Goal: Task Accomplishment & Management: Manage account settings

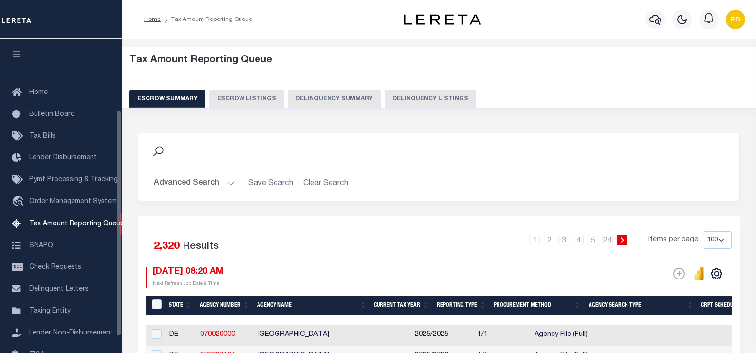
select select "100"
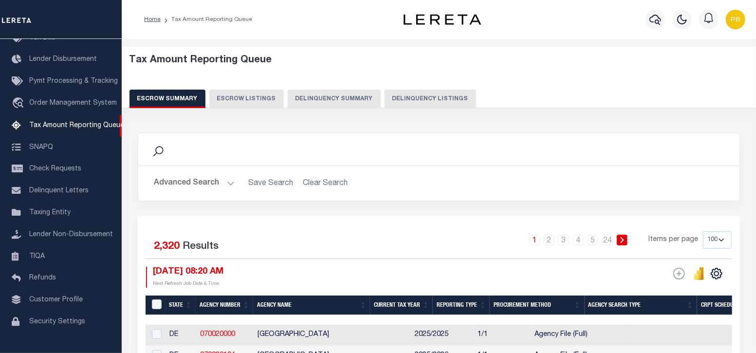
drag, startPoint x: 390, startPoint y: 103, endPoint x: 406, endPoint y: 107, distance: 16.1
click at [390, 103] on button "Delinquency Listings" at bounding box center [431, 99] width 92 height 18
select select "100"
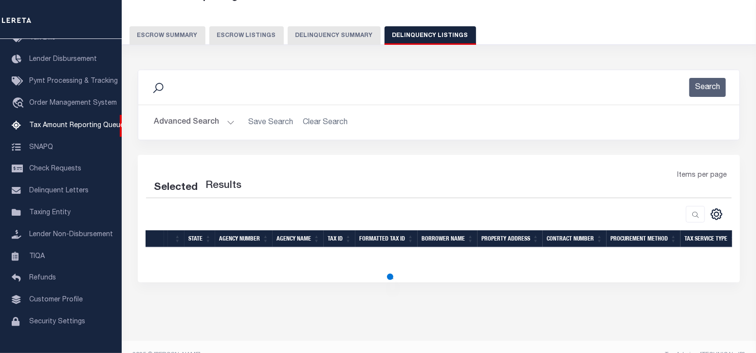
scroll to position [80, 0]
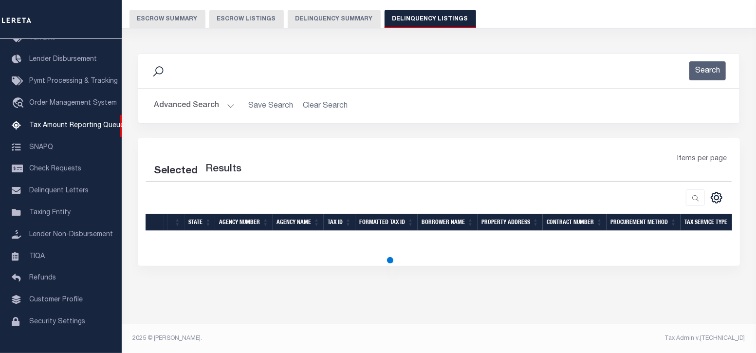
select select "100"
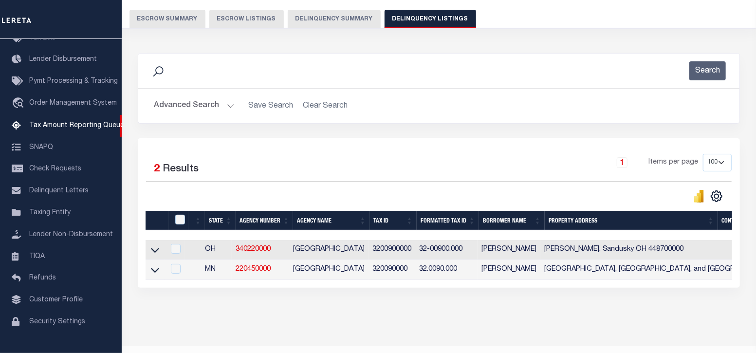
click at [225, 104] on button "Advanced Search" at bounding box center [194, 105] width 81 height 19
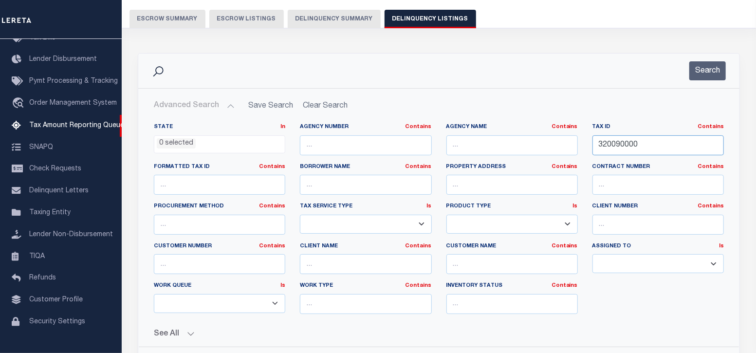
drag, startPoint x: 663, startPoint y: 146, endPoint x: 582, endPoint y: 145, distance: 80.3
click at [582, 145] on div "State In In AK AL AR AZ CA CO CT DC DE FL GA GU HI IA ID IL IN KS KY LA MA MD M…" at bounding box center [439, 222] width 585 height 199
paste input "text"
click at [620, 148] on input "text" at bounding box center [657, 145] width 131 height 20
paste input "1686766"
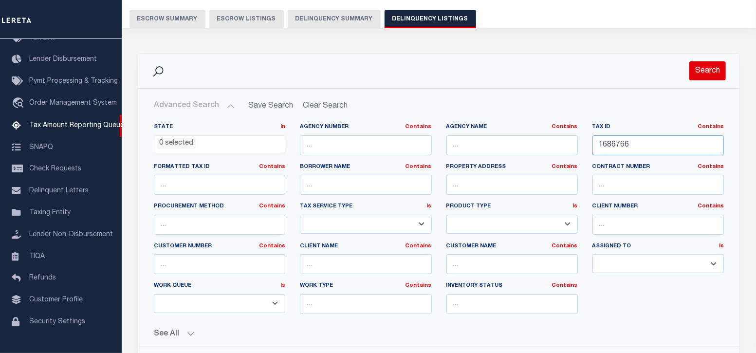
type input "1686766"
click at [713, 73] on button "Search" at bounding box center [707, 70] width 37 height 19
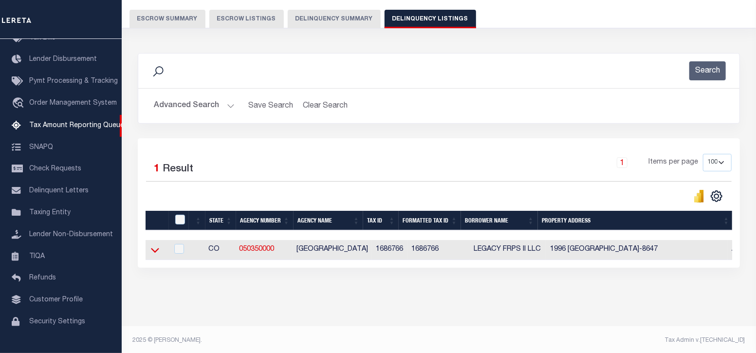
click at [153, 250] on icon at bounding box center [155, 250] width 8 height 10
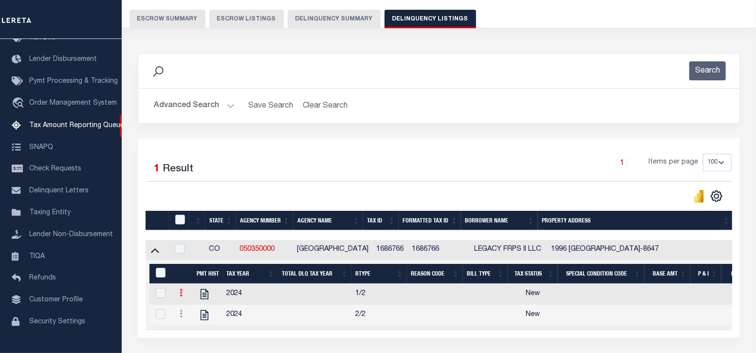
click at [181, 293] on icon at bounding box center [181, 293] width 3 height 8
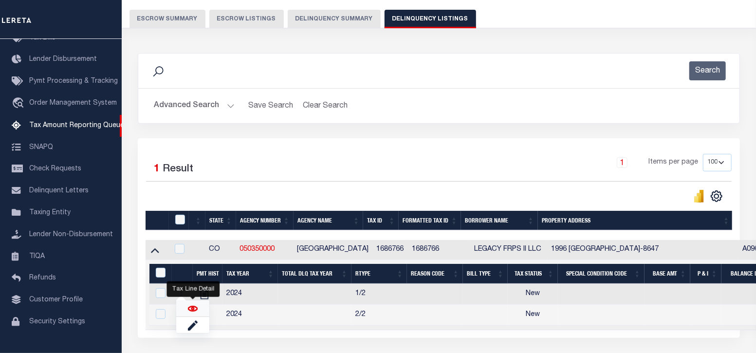
click at [191, 311] on img "" at bounding box center [193, 309] width 10 height 10
checkbox input "true"
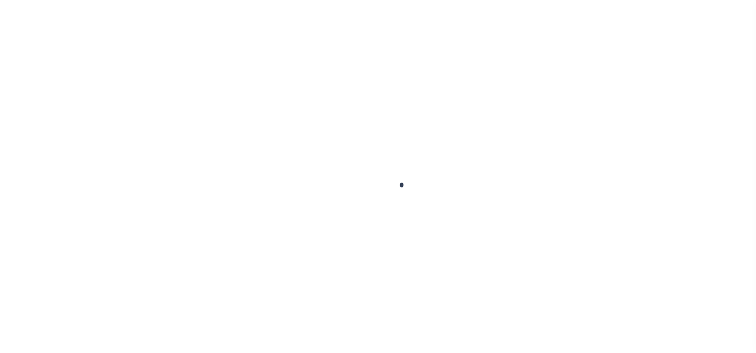
checkbox input "false"
type input "Semi Annual"
type input "07/10/2025"
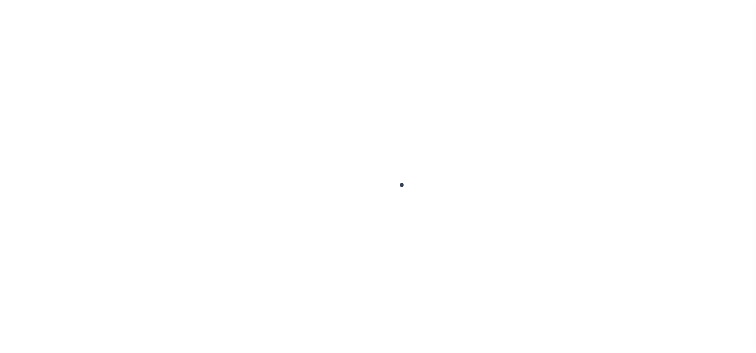
select select "NW2"
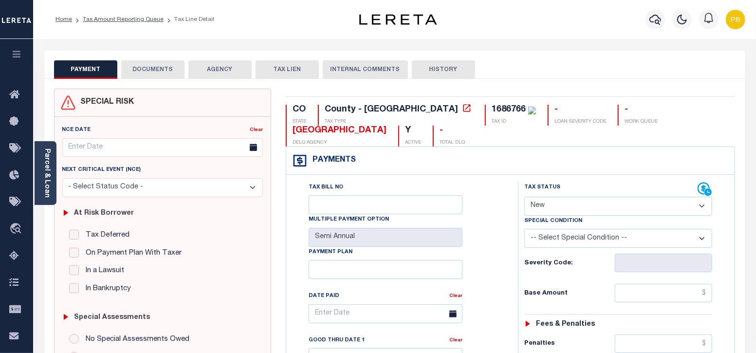
click at [586, 207] on select "- Select Status Code - Open Due/Unpaid Paid Incomplete No Tax Due Internal Refu…" at bounding box center [618, 206] width 188 height 19
click at [43, 177] on link "Parcel & Loan" at bounding box center [46, 172] width 7 height 49
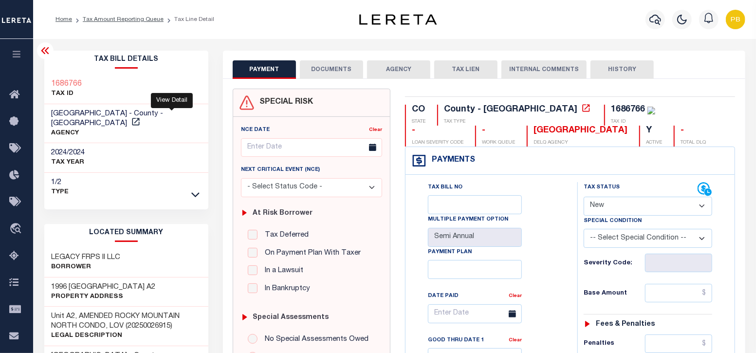
click at [139, 118] on icon at bounding box center [135, 121] width 7 height 7
click at [124, 18] on link "Tax Amount Reporting Queue" at bounding box center [123, 20] width 81 height 6
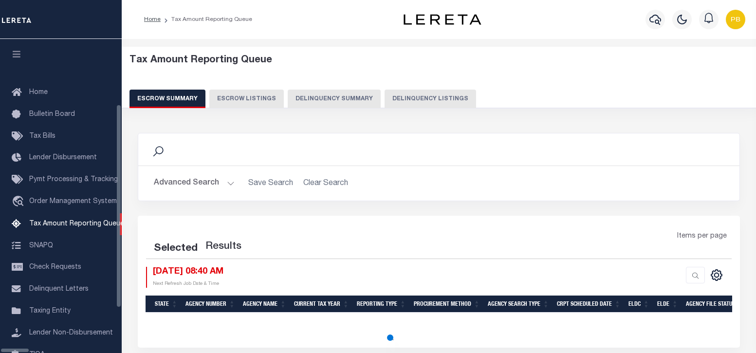
click at [402, 100] on button "Delinquency Listings" at bounding box center [431, 99] width 92 height 18
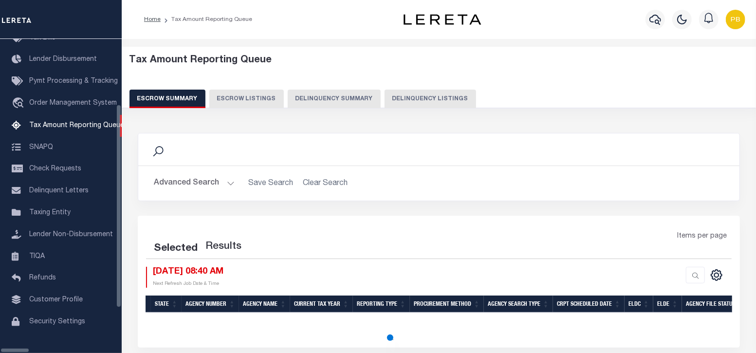
select select
select select "100"
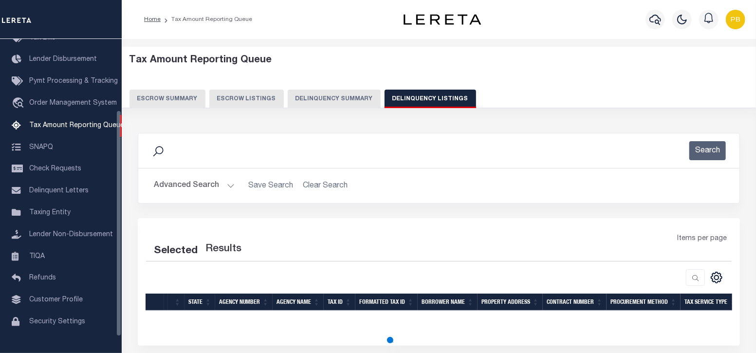
select select "100"
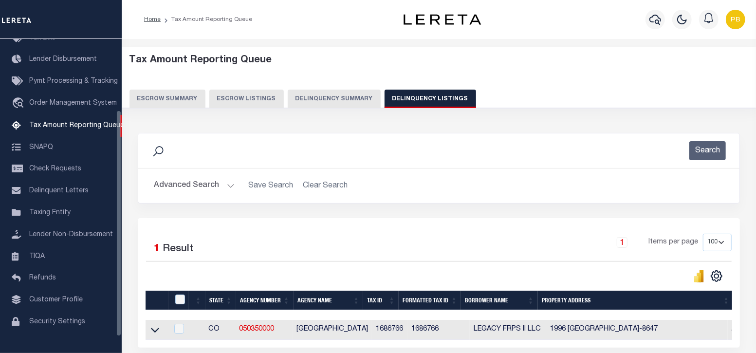
scroll to position [90, 0]
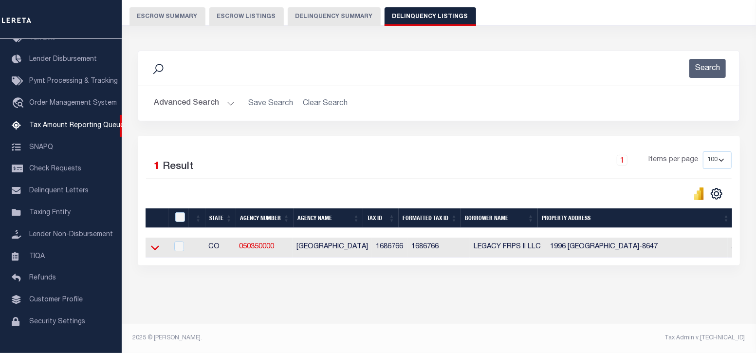
click at [156, 242] on icon at bounding box center [155, 247] width 8 height 10
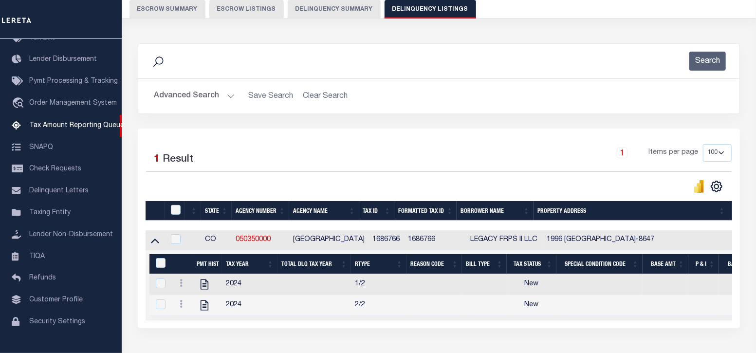
scroll to position [150, 0]
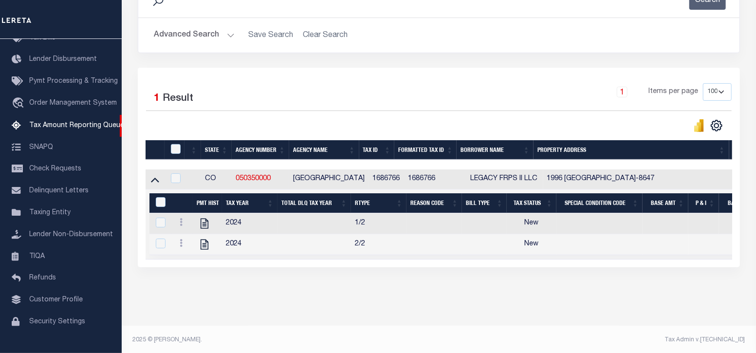
click at [226, 31] on button "Advanced Search" at bounding box center [194, 35] width 81 height 19
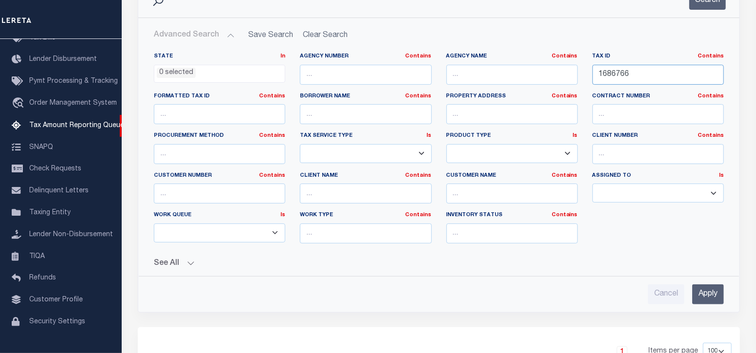
drag, startPoint x: 649, startPoint y: 79, endPoint x: 561, endPoint y: 78, distance: 88.6
click at [560, 78] on div "State In In AK AL AR AZ CA CO CT DC DE FL GA GU HI IA ID IL IN KS KY LA MA MD M…" at bounding box center [439, 152] width 585 height 199
paste input "text"
click at [635, 80] on input "text" at bounding box center [657, 75] width 131 height 20
paste input "c"
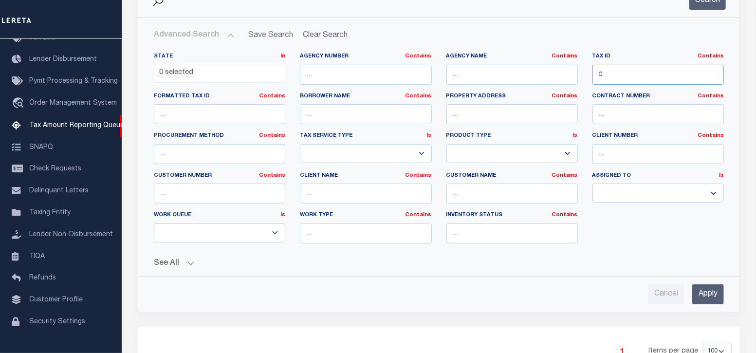
scroll to position [90, 0]
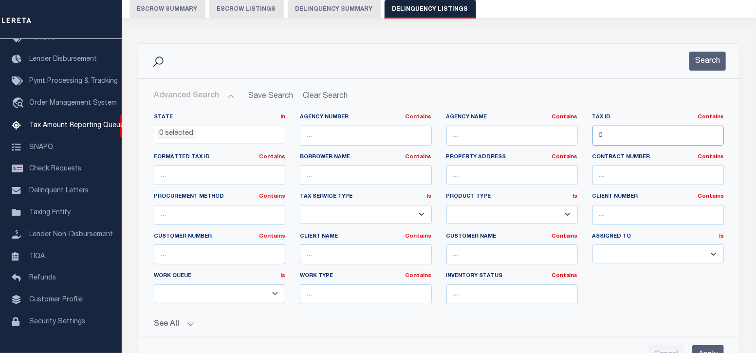
click at [626, 132] on input "c" at bounding box center [657, 136] width 131 height 20
paste input "N01360"
paste input "text"
type input "N01360"
click at [695, 59] on button "Search" at bounding box center [707, 61] width 37 height 19
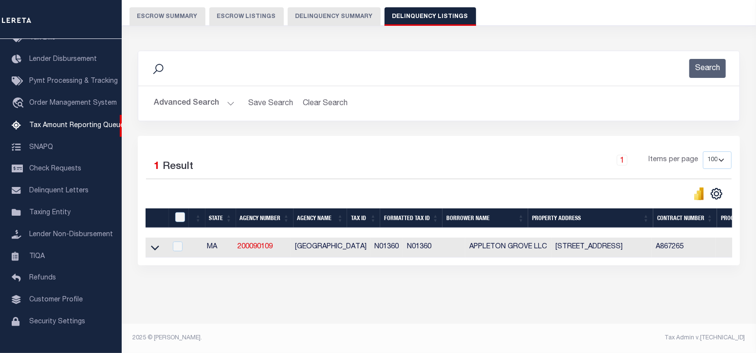
click at [155, 242] on icon at bounding box center [155, 247] width 8 height 10
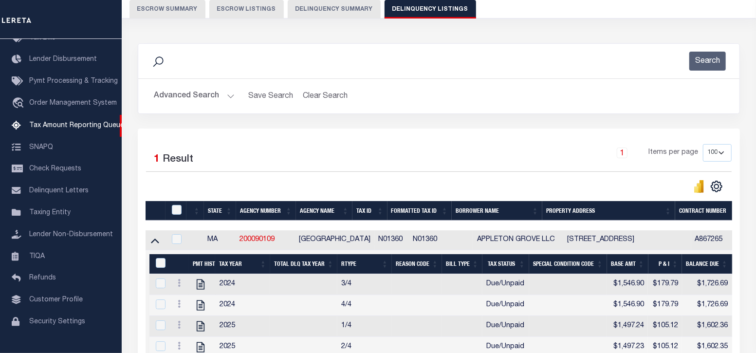
scroll to position [150, 0]
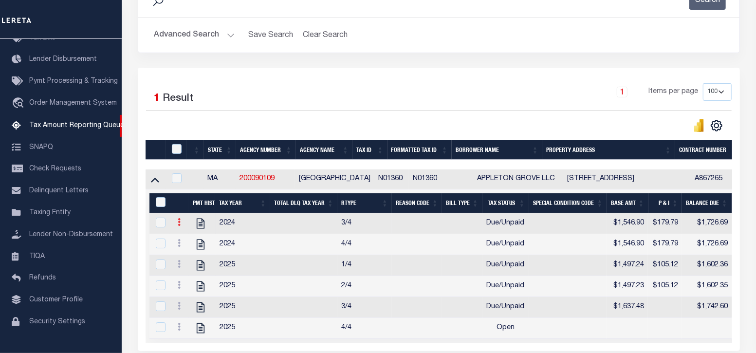
click at [178, 225] on icon at bounding box center [179, 222] width 3 height 8
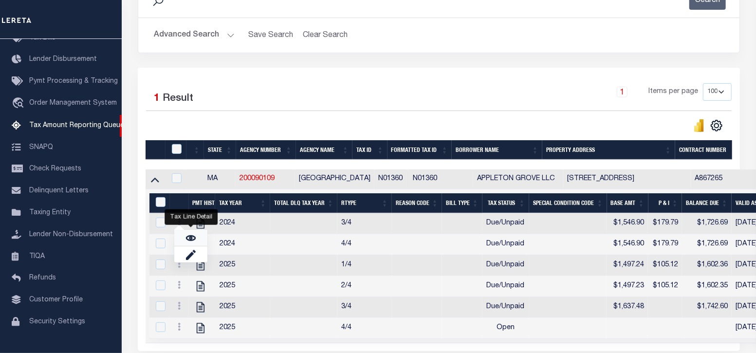
click at [193, 241] on img "" at bounding box center [191, 238] width 10 height 10
checkbox input "true"
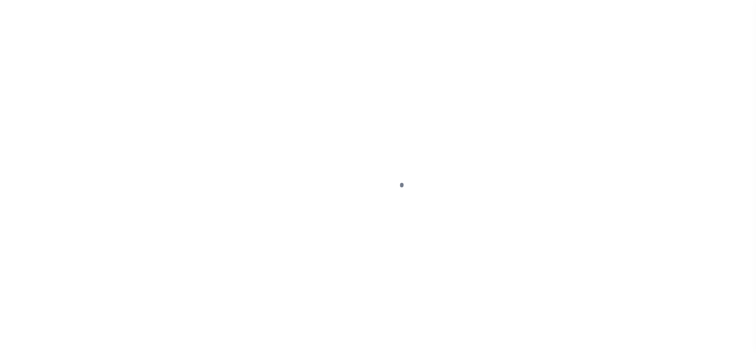
select select "DUE"
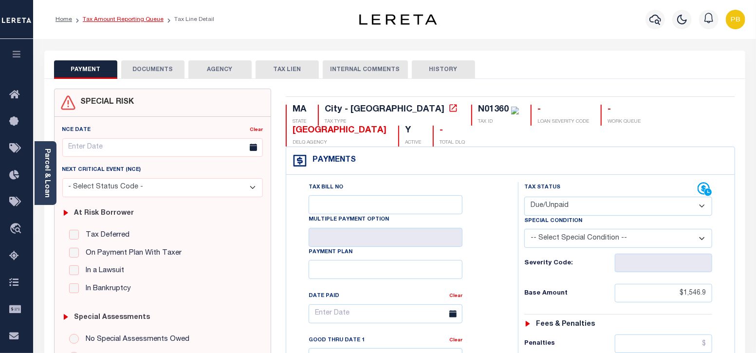
click at [126, 20] on link "Tax Amount Reporting Queue" at bounding box center [123, 20] width 81 height 6
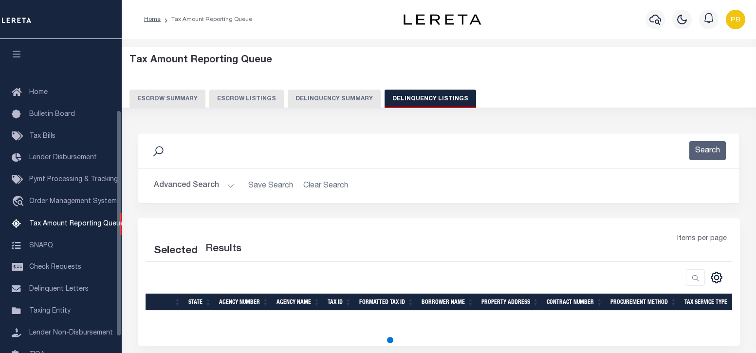
select select "100"
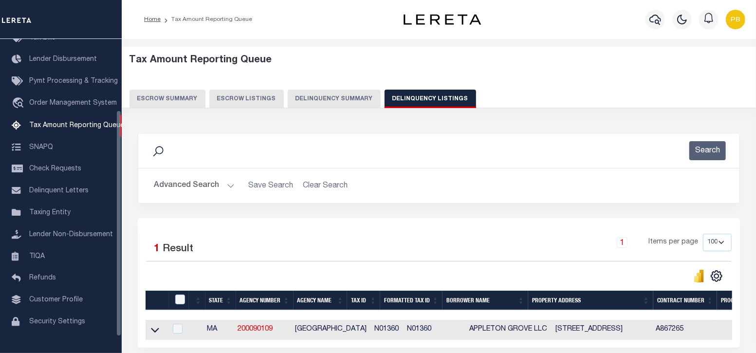
scroll to position [90, 0]
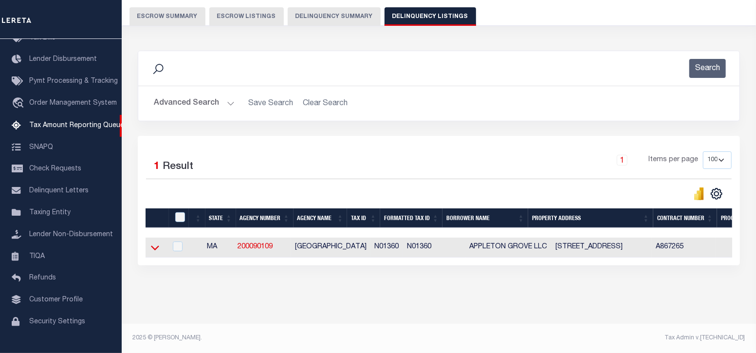
click at [156, 242] on icon at bounding box center [155, 247] width 8 height 10
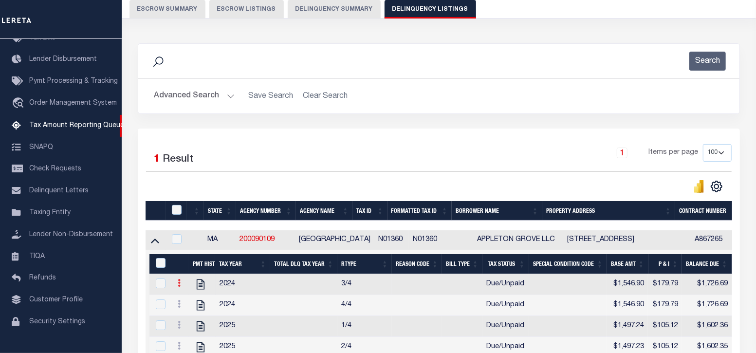
click at [179, 285] on icon at bounding box center [179, 283] width 3 height 8
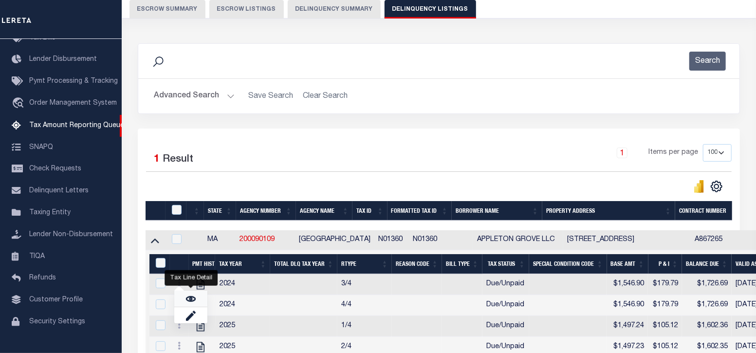
click at [192, 303] on img "" at bounding box center [191, 299] width 10 height 10
checkbox input "true"
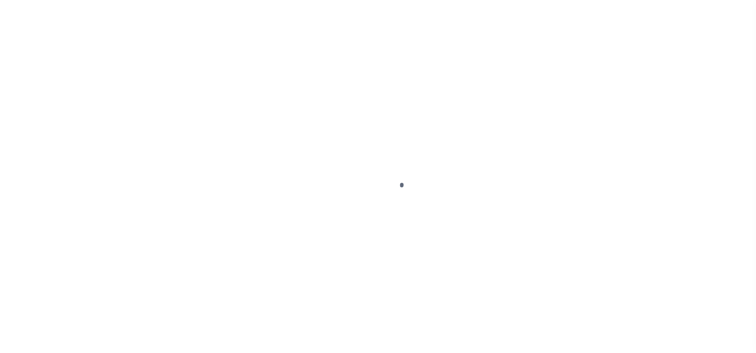
select select "DUE"
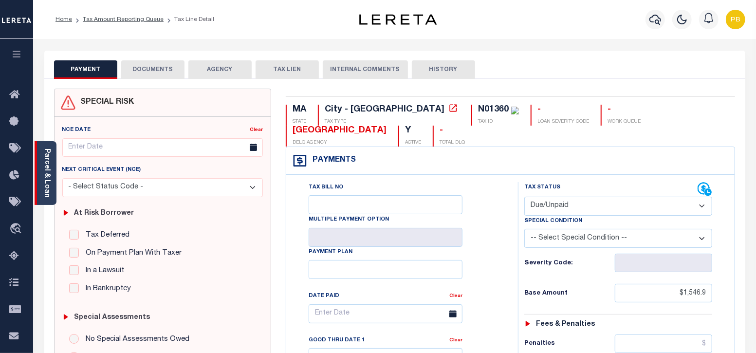
click at [50, 178] on link "Parcel & Loan" at bounding box center [46, 172] width 7 height 49
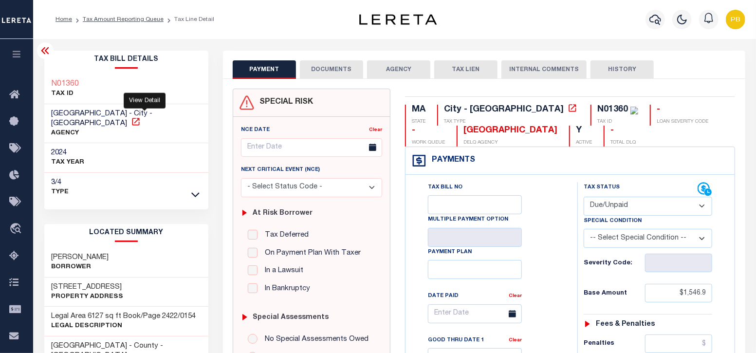
click at [141, 117] on icon at bounding box center [136, 122] width 10 height 10
click at [117, 17] on link "Tax Amount Reporting Queue" at bounding box center [123, 20] width 81 height 6
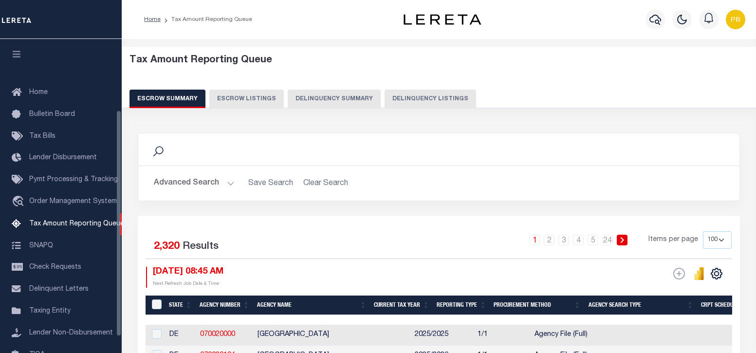
select select "100"
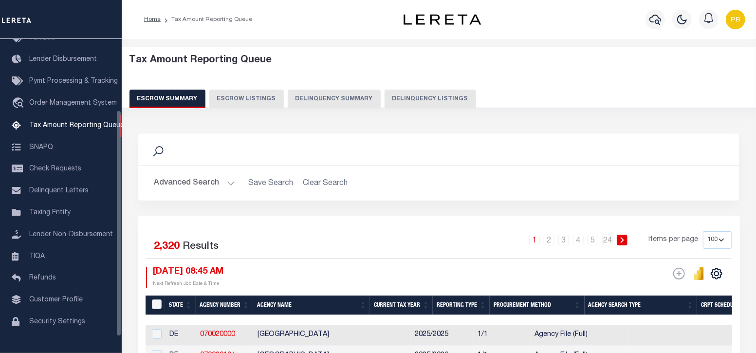
click at [235, 180] on h2 "Advanced Search Save Search Clear Search" at bounding box center [439, 183] width 586 height 19
click at [226, 181] on button "Advanced Search" at bounding box center [194, 183] width 81 height 19
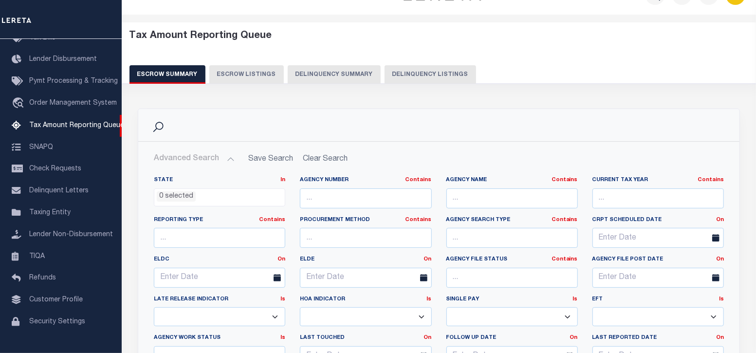
scroll to position [0, 0]
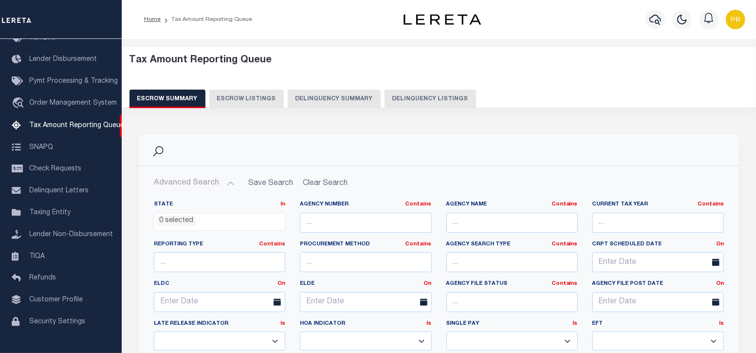
click at [436, 100] on button "Delinquency Listings" at bounding box center [431, 99] width 92 height 18
select select "100"
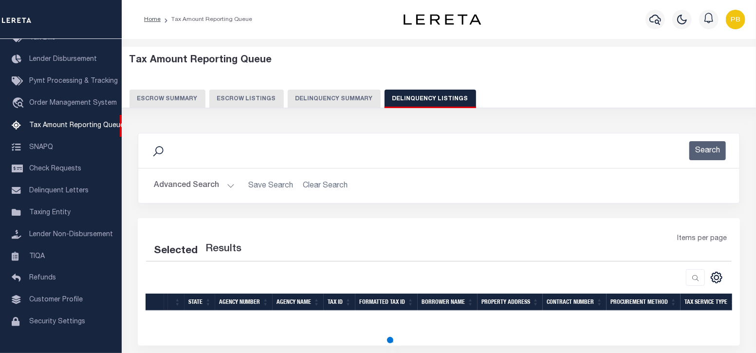
select select "100"
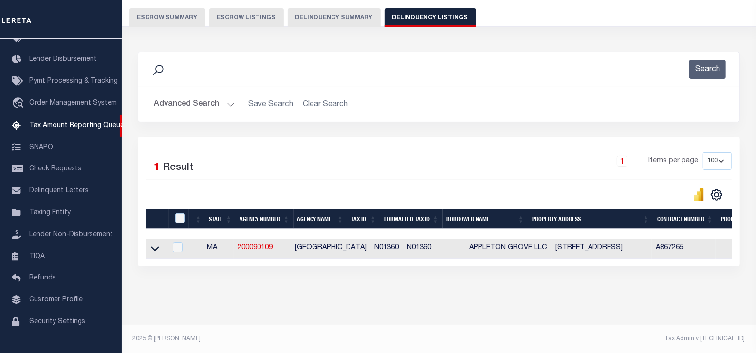
scroll to position [90, 0]
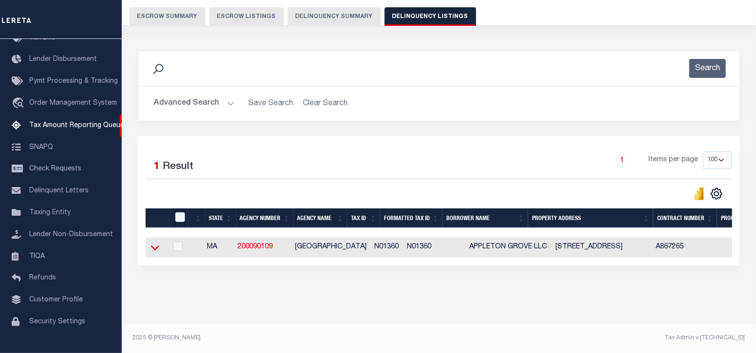
click at [152, 246] on icon at bounding box center [155, 248] width 8 height 5
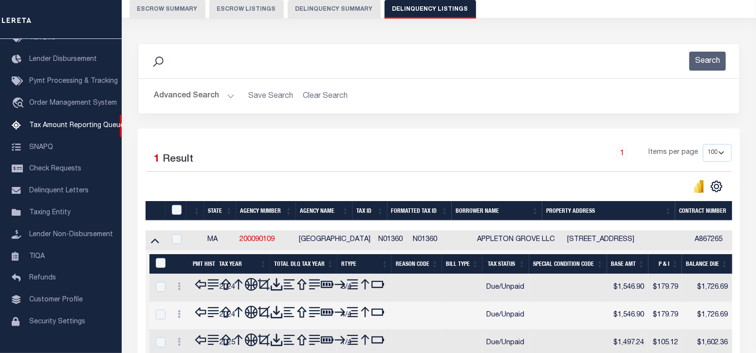
scroll to position [211, 0]
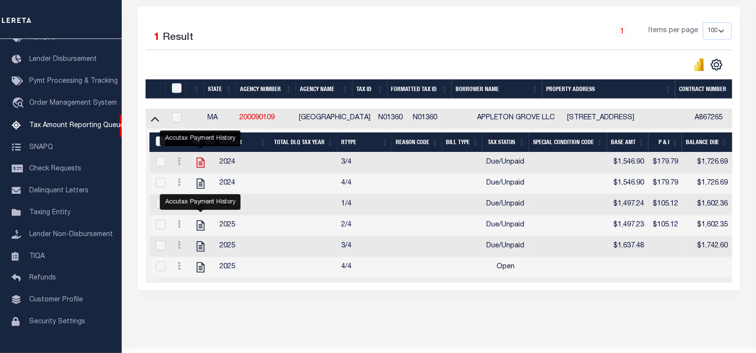
click at [202, 166] on icon "" at bounding box center [201, 163] width 8 height 10
checkbox input "true"
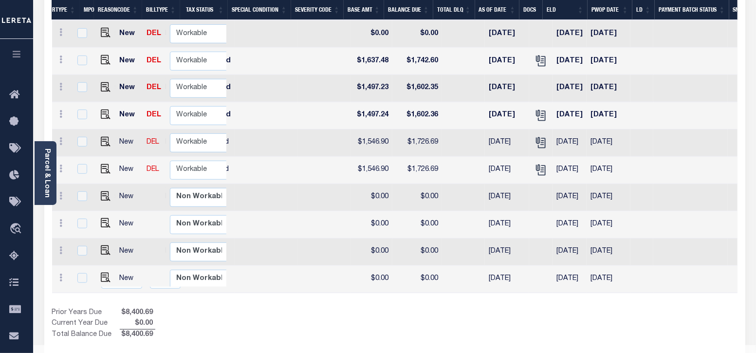
scroll to position [0, 257]
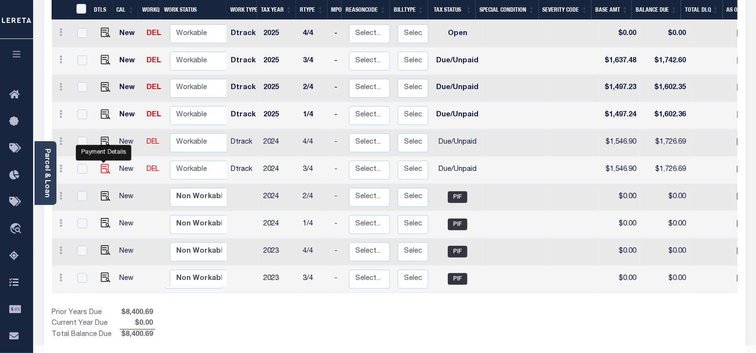
click at [102, 164] on img "" at bounding box center [106, 169] width 10 height 10
checkbox input "true"
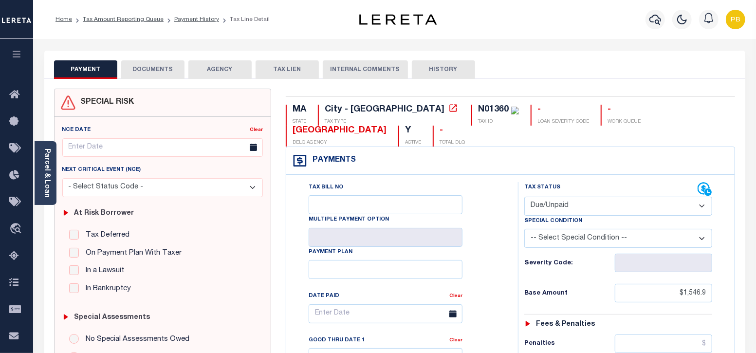
click at [606, 197] on select "- Select Status Code - Open Due/Unpaid Paid Incomplete No Tax Due Internal Refu…" at bounding box center [618, 206] width 188 height 19
select select "PYD"
click at [524, 197] on select "- Select Status Code - Open Due/Unpaid Paid Incomplete No Tax Due Internal Refu…" at bounding box center [618, 206] width 188 height 19
type input "[DATE]"
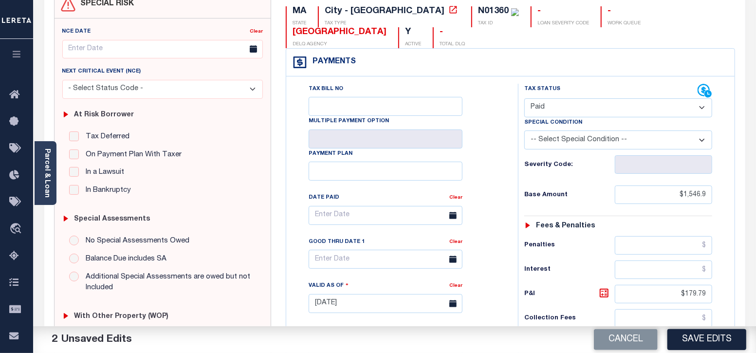
scroll to position [121, 0]
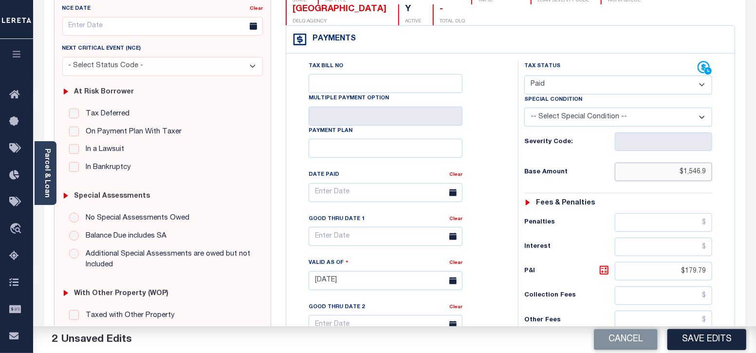
drag, startPoint x: 705, startPoint y: 152, endPoint x: 627, endPoint y: 142, distance: 78.5
click at [627, 163] on input "$1,546.9" at bounding box center [663, 172] width 97 height 18
type input "$1,546.90"
click at [703, 262] on input "$179.79" at bounding box center [663, 271] width 97 height 18
drag, startPoint x: 711, startPoint y: 247, endPoint x: 664, endPoint y: 247, distance: 46.2
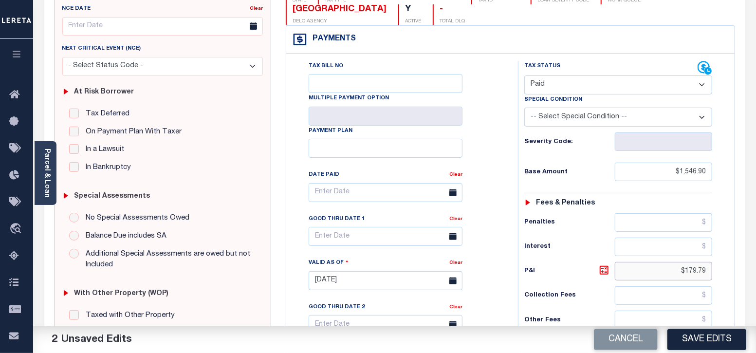
click at [664, 262] on input "$179.79" at bounding box center [663, 271] width 97 height 18
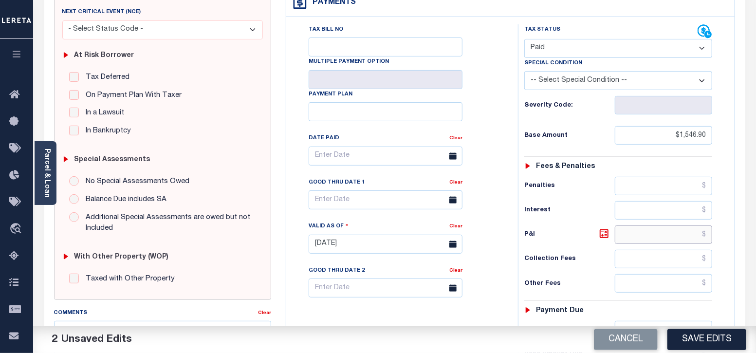
scroll to position [304, 0]
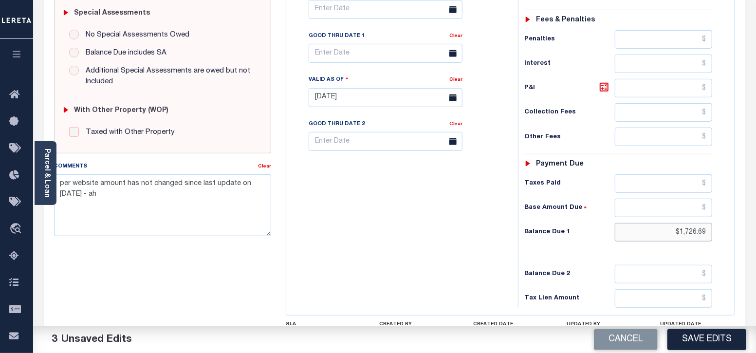
drag, startPoint x: 709, startPoint y: 209, endPoint x: 634, endPoint y: 208, distance: 74.5
click at [634, 223] on input "$1,726.69" at bounding box center [663, 232] width 97 height 18
type input "$0.00"
click at [708, 335] on button "Save Edits" at bounding box center [706, 339] width 79 height 21
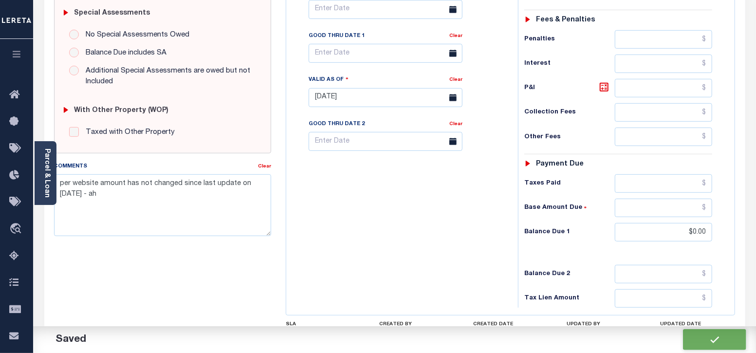
checkbox input "false"
type input "$1,546.9"
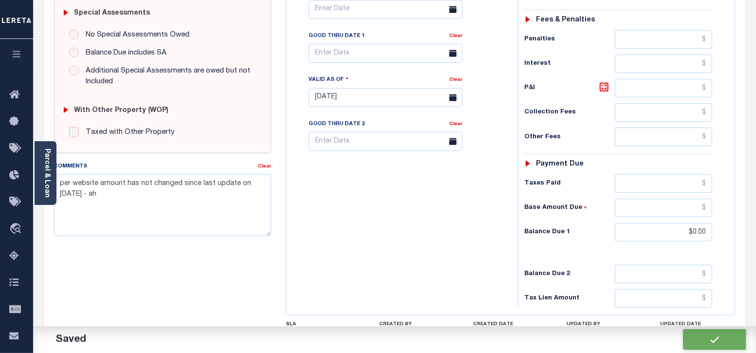
type input "$0"
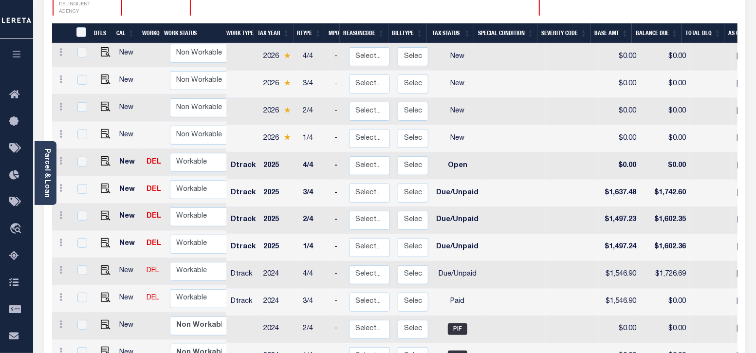
scroll to position [183, 0]
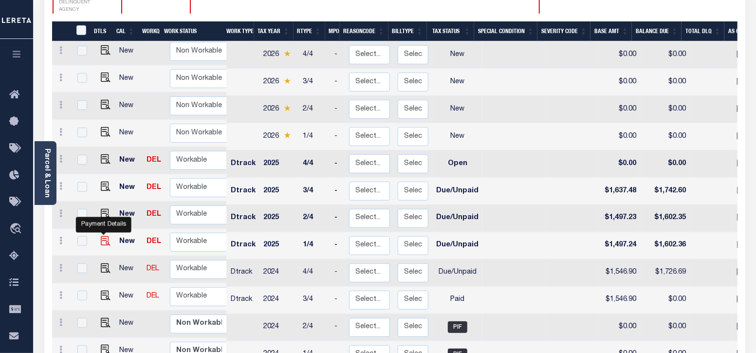
click at [107, 236] on img "" at bounding box center [106, 241] width 10 height 10
checkbox input "true"
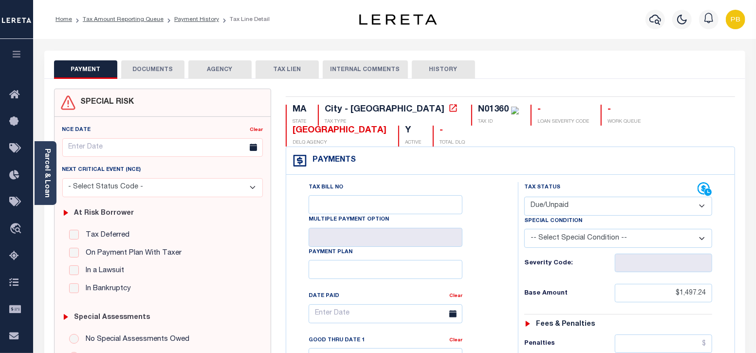
click at [566, 197] on select "- Select Status Code - Open Due/Unpaid Paid Incomplete No Tax Due Internal Refu…" at bounding box center [618, 206] width 188 height 19
select select "PYD"
click at [524, 197] on select "- Select Status Code - Open Due/Unpaid Paid Incomplete No Tax Due Internal Refu…" at bounding box center [618, 206] width 188 height 19
type input "[DATE]"
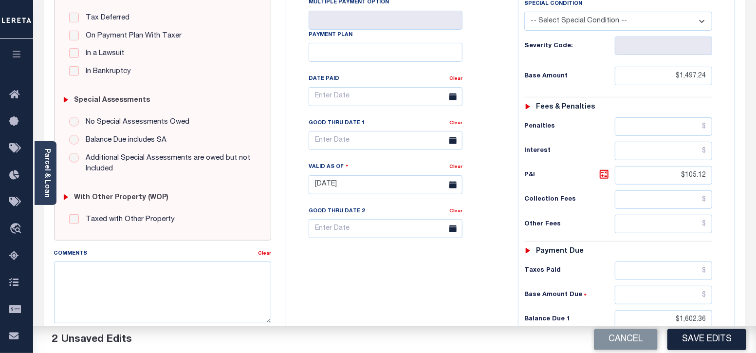
scroll to position [243, 0]
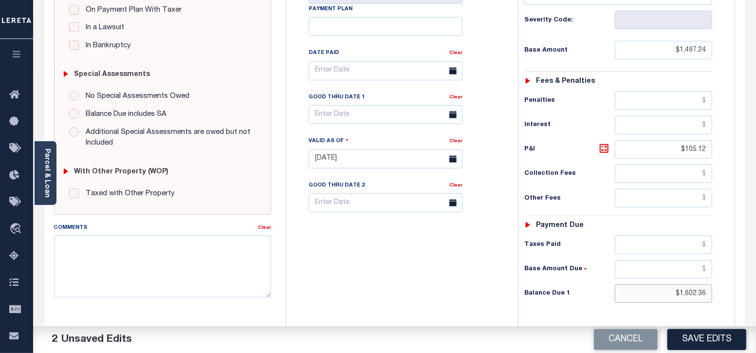
drag, startPoint x: 710, startPoint y: 271, endPoint x: 643, endPoint y: 270, distance: 67.2
click at [643, 284] on input "$1,602.36" at bounding box center [663, 293] width 97 height 18
type input "$0.00"
click at [706, 342] on button "Save Edits" at bounding box center [706, 339] width 79 height 21
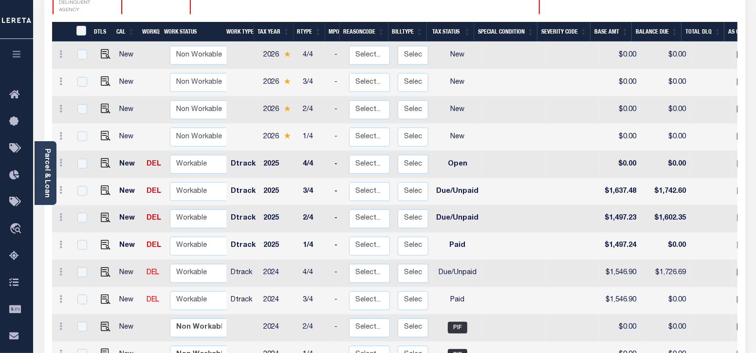
scroll to position [183, 0]
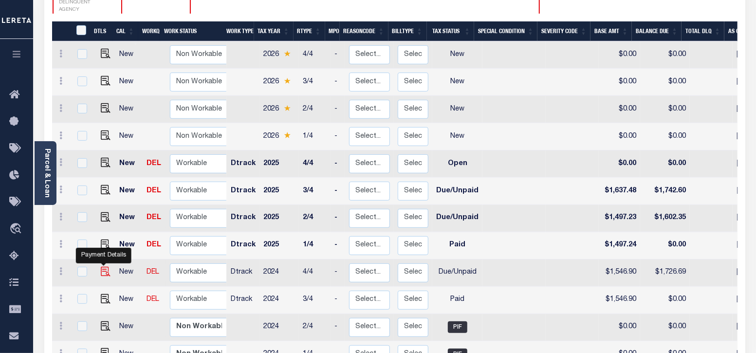
click at [106, 267] on img "" at bounding box center [106, 272] width 10 height 10
checkbox input "true"
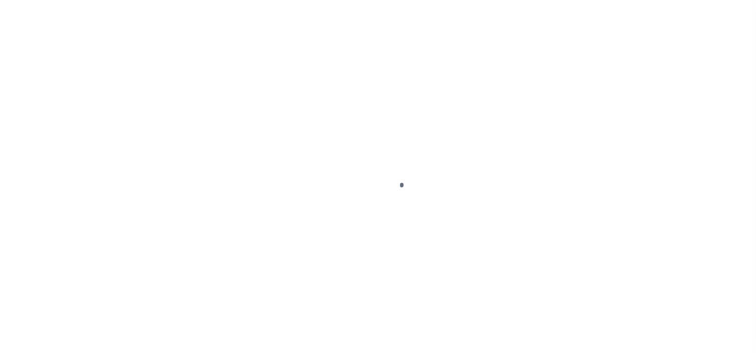
checkbox input "false"
type textarea "per website amount has not changed since last update on [DATE] - ah"
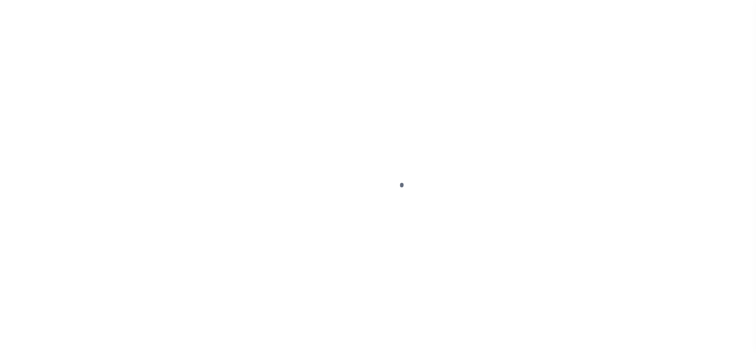
type input "[DATE]"
select select "DUE"
type input "$1,546.9"
type input "$179.79"
type input "$1,726.69"
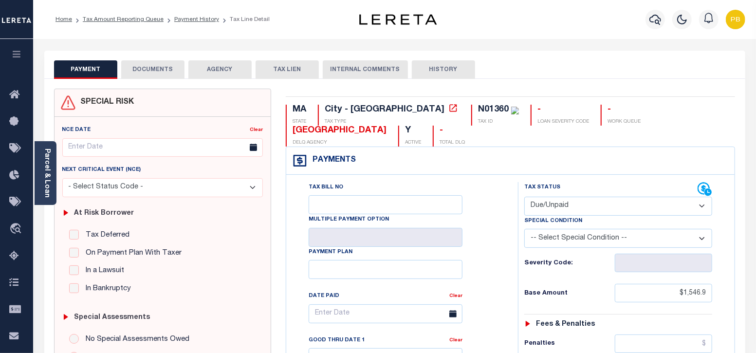
click at [562, 197] on select "- Select Status Code - Open Due/Unpaid Paid Incomplete No Tax Due Internal Refu…" at bounding box center [618, 206] width 188 height 19
select select "PYD"
click at [524, 197] on select "- Select Status Code - Open Due/Unpaid Paid Incomplete No Tax Due Internal Refu…" at bounding box center [618, 206] width 188 height 19
type input "[DATE]"
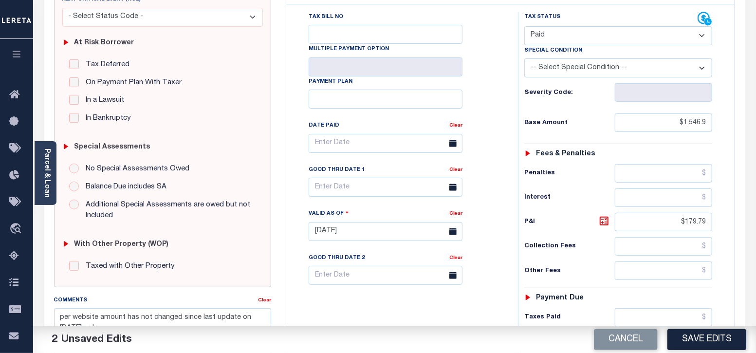
scroll to position [243, 0]
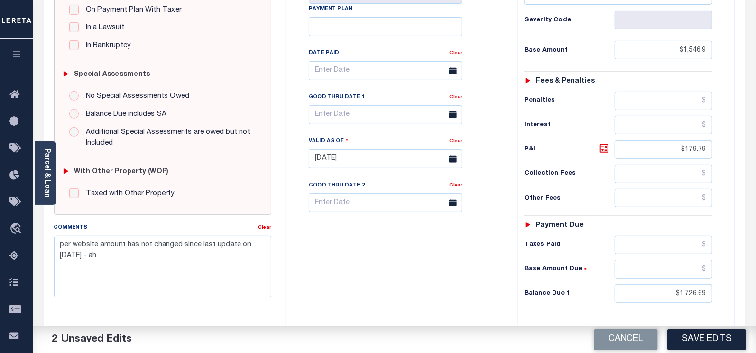
drag, startPoint x: 714, startPoint y: 271, endPoint x: 663, endPoint y: 273, distance: 50.7
click at [663, 273] on div "Tax Status Status - Select Status Code -" at bounding box center [621, 154] width 207 height 430
click at [700, 284] on input "$1,726.69" at bounding box center [663, 293] width 97 height 18
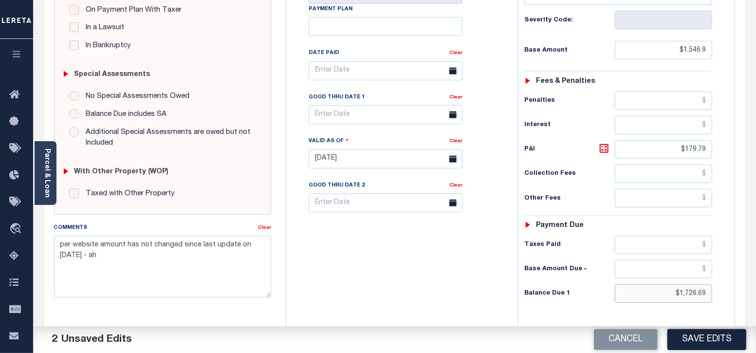
click at [700, 284] on input "$1,726.69" at bounding box center [663, 293] width 97 height 18
type input "0"
type input "$0.00"
drag, startPoint x: 710, startPoint y: 126, endPoint x: 643, endPoint y: 126, distance: 66.7
click at [643, 140] on input "$179.79" at bounding box center [663, 149] width 97 height 18
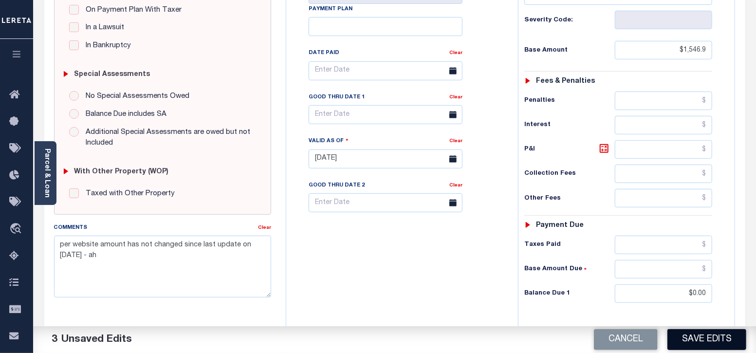
click at [708, 347] on button "Save Edits" at bounding box center [706, 339] width 79 height 21
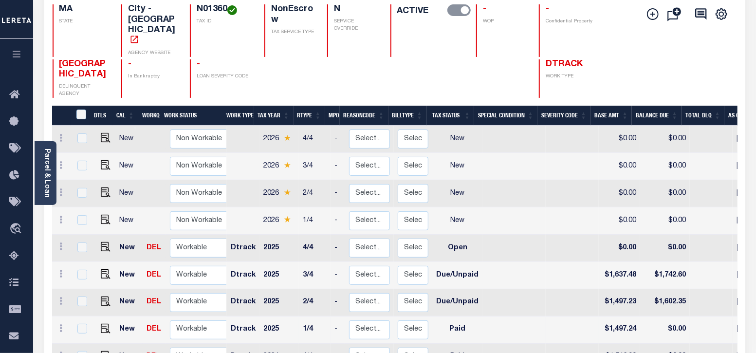
scroll to position [121, 0]
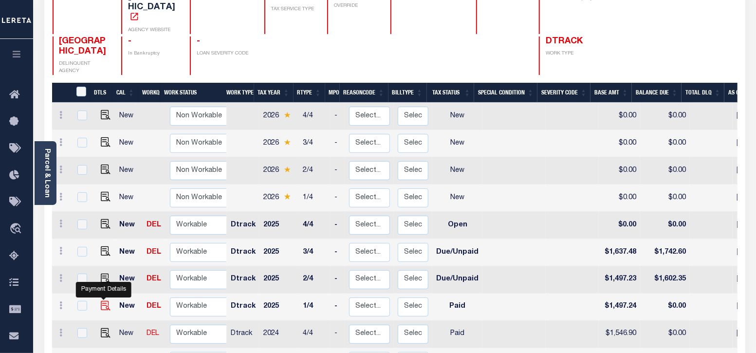
click at [101, 301] on img "" at bounding box center [106, 306] width 10 height 10
checkbox input "true"
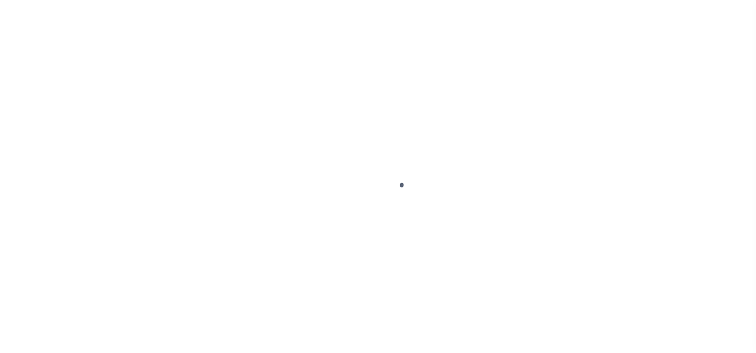
select select "PYD"
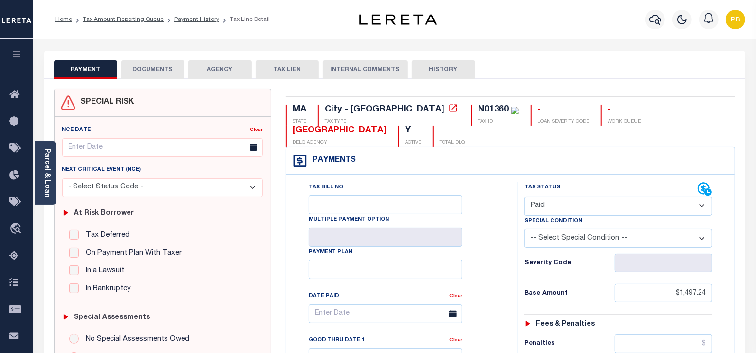
click at [573, 197] on select "- Select Status Code - Open Due/Unpaid Paid Incomplete No Tax Due Internal Refu…" at bounding box center [618, 206] width 188 height 19
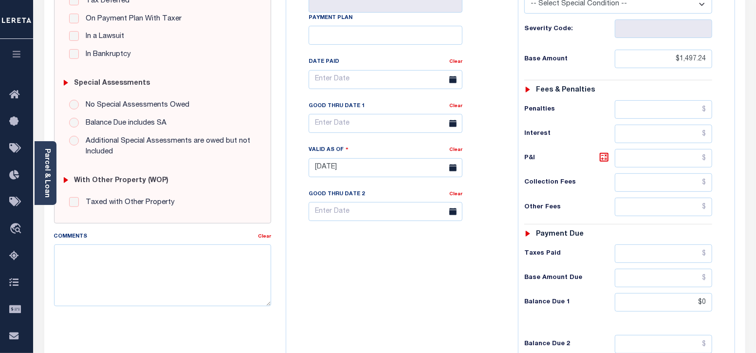
scroll to position [243, 0]
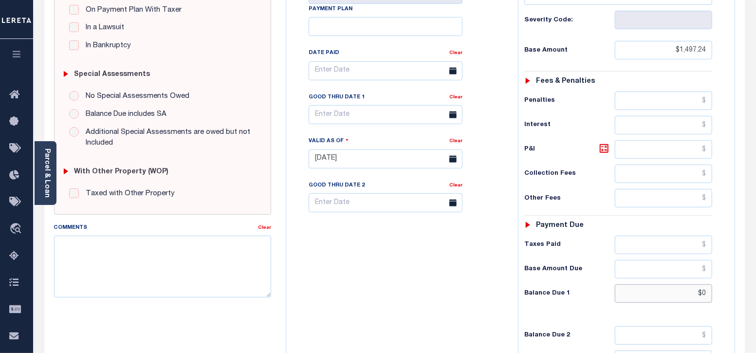
click at [705, 284] on input "$0" at bounding box center [663, 293] width 97 height 18
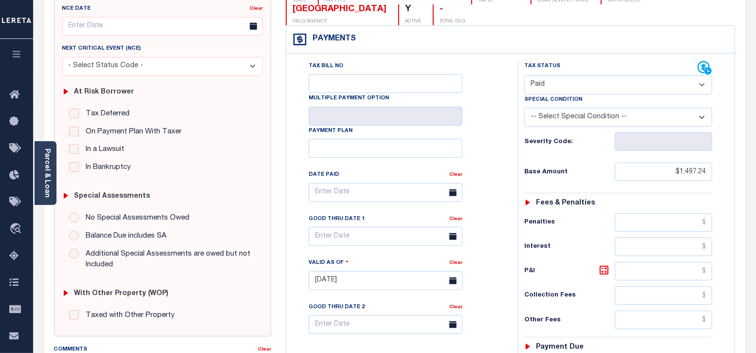
scroll to position [0, 0]
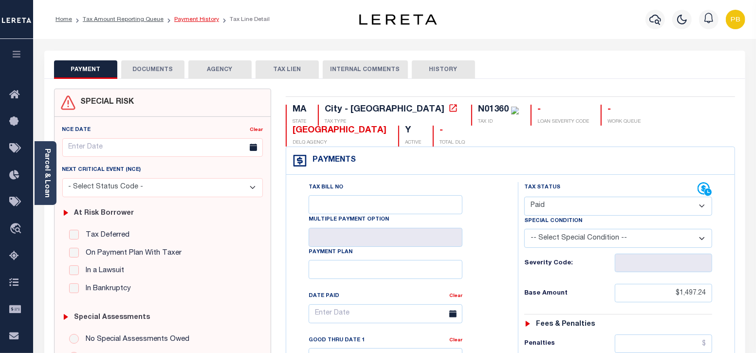
type input "$0.00"
click at [197, 20] on link "Payment History" at bounding box center [196, 20] width 45 height 6
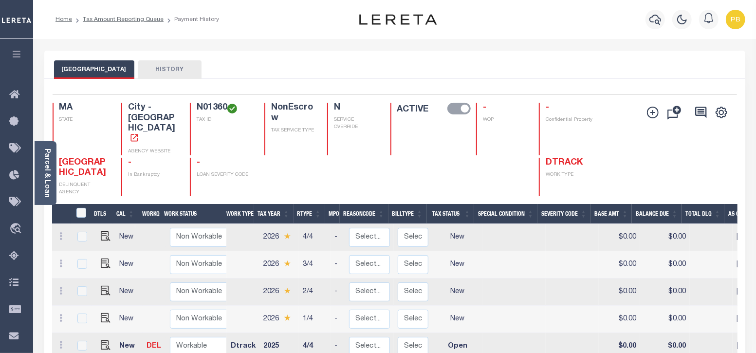
scroll to position [183, 0]
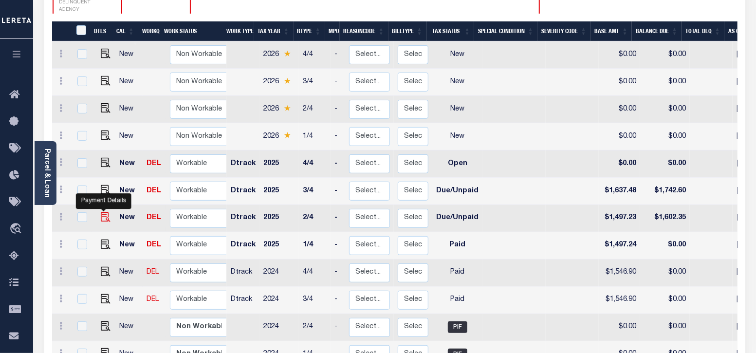
click at [105, 212] on img "" at bounding box center [106, 217] width 10 height 10
checkbox input "true"
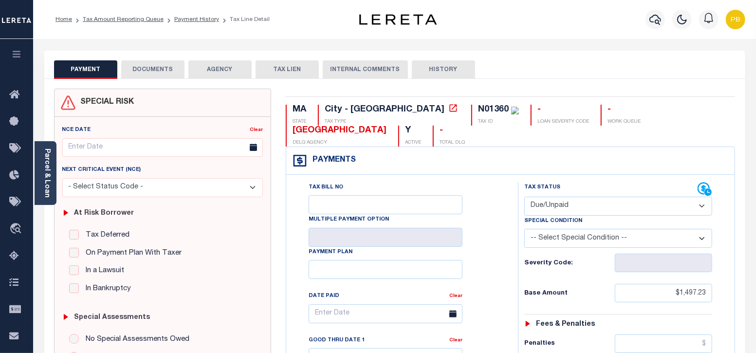
click at [582, 197] on select "- Select Status Code - Open Due/Unpaid Paid Incomplete No Tax Due Internal Refu…" at bounding box center [618, 206] width 188 height 19
select select "PYD"
click at [524, 197] on select "- Select Status Code - Open Due/Unpaid Paid Incomplete No Tax Due Internal Refu…" at bounding box center [618, 206] width 188 height 19
type input "[DATE]"
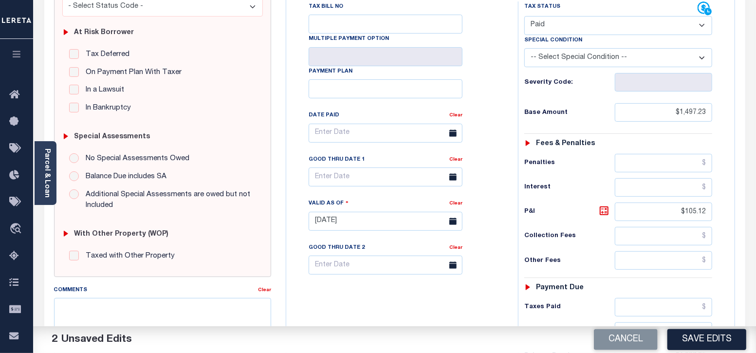
scroll to position [243, 0]
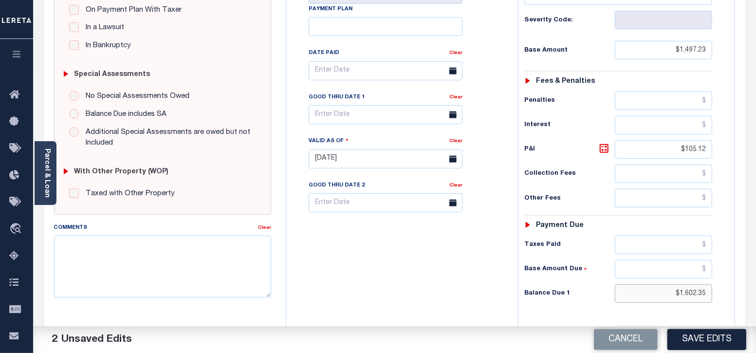
drag, startPoint x: 708, startPoint y: 273, endPoint x: 617, endPoint y: 268, distance: 91.6
click at [617, 284] on input "$1,602.35" at bounding box center [663, 293] width 97 height 18
drag, startPoint x: 686, startPoint y: 128, endPoint x: 675, endPoint y: 128, distance: 11.2
click at [675, 140] on input "$105.12" at bounding box center [663, 149] width 97 height 18
click at [692, 284] on input "text" at bounding box center [663, 293] width 97 height 18
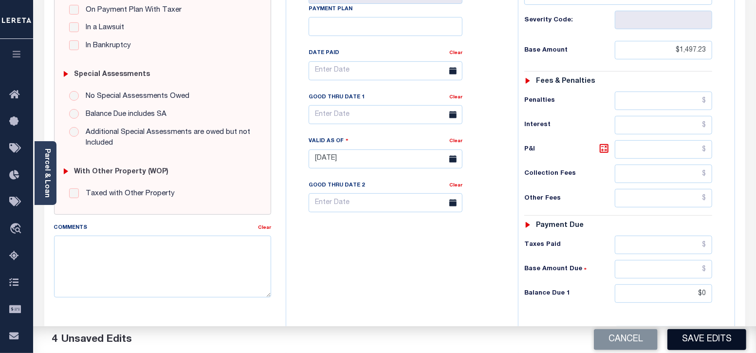
type input "$0.00"
click at [714, 341] on button "Save Edits" at bounding box center [706, 339] width 79 height 21
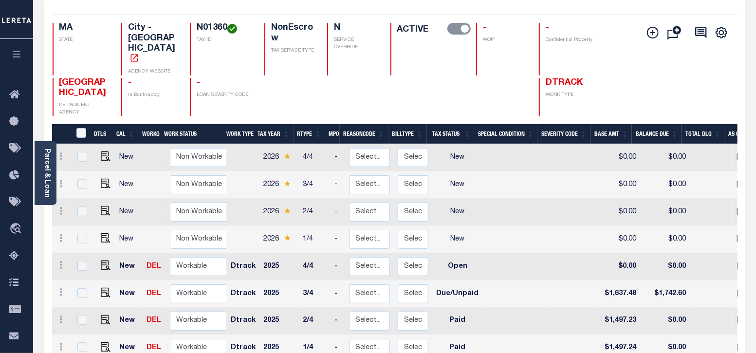
scroll to position [121, 0]
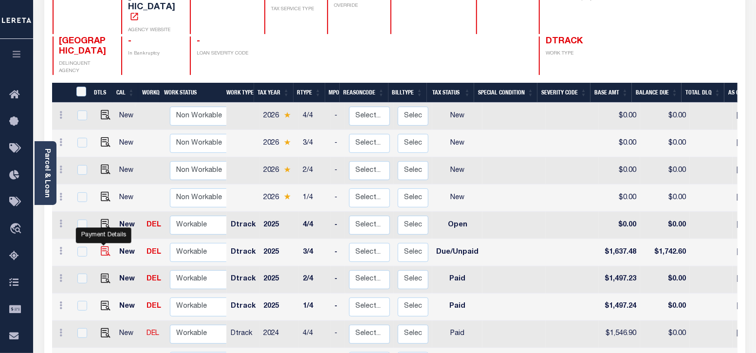
click at [103, 246] on img "" at bounding box center [106, 251] width 10 height 10
checkbox input "true"
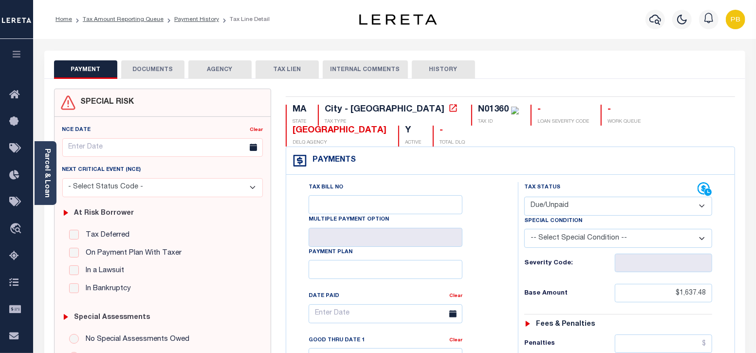
drag, startPoint x: 603, startPoint y: 181, endPoint x: 596, endPoint y: 185, distance: 7.7
click at [603, 197] on select "- Select Status Code - Open Due/Unpaid Paid Incomplete No Tax Due Internal Refu…" at bounding box center [618, 206] width 188 height 19
select select "PYD"
click at [524, 197] on select "- Select Status Code - Open Due/Unpaid Paid Incomplete No Tax Due Internal Refu…" at bounding box center [618, 206] width 188 height 19
type input "[DATE]"
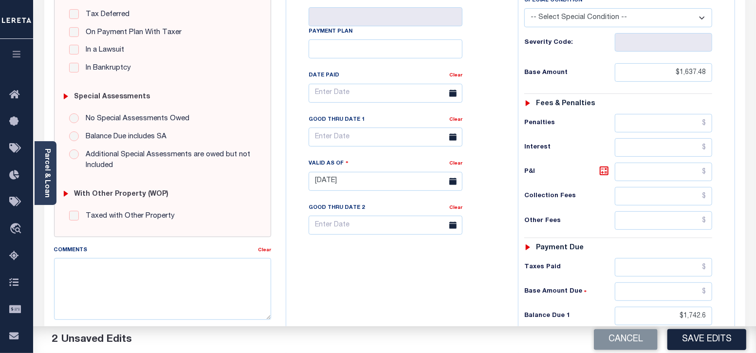
scroll to position [243, 0]
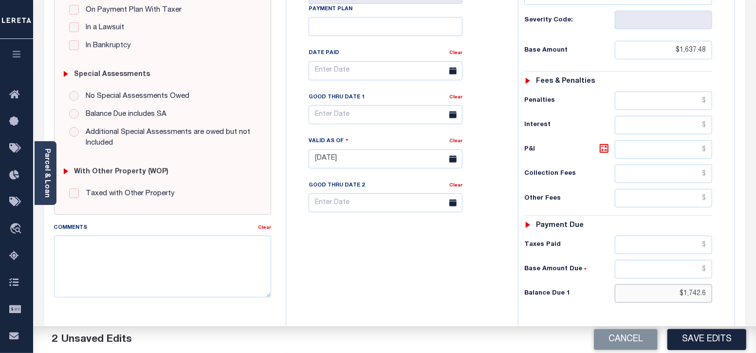
drag, startPoint x: 711, startPoint y: 268, endPoint x: 638, endPoint y: 264, distance: 73.1
click at [638, 284] on input "$1,742.6" at bounding box center [663, 293] width 97 height 18
type input "$0.00"
click at [712, 338] on button "Save Edits" at bounding box center [706, 339] width 79 height 21
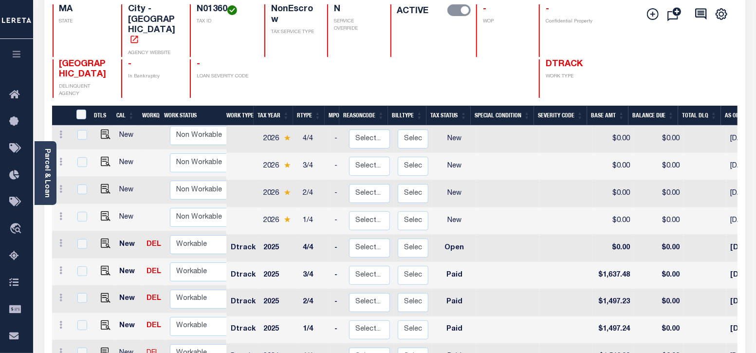
scroll to position [121, 0]
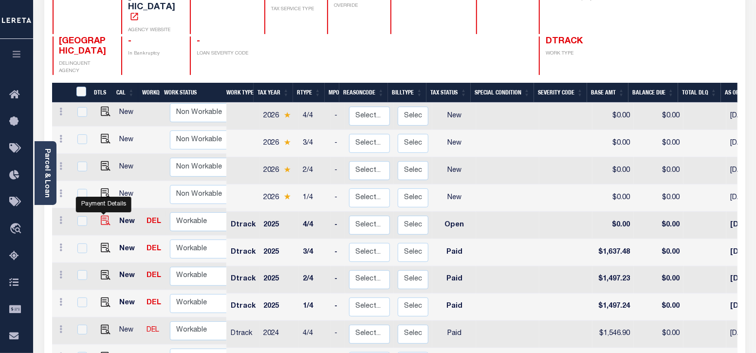
click at [105, 216] on img "" at bounding box center [106, 221] width 10 height 10
checkbox input "true"
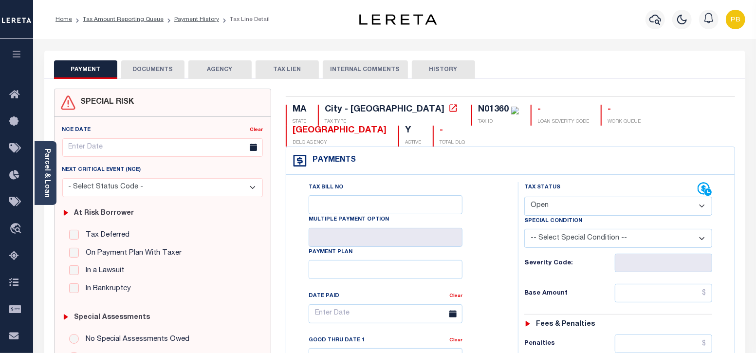
drag, startPoint x: 626, startPoint y: 188, endPoint x: 625, endPoint y: 193, distance: 4.9
click at [626, 197] on select "- Select Status Code - Open Due/Unpaid Paid Incomplete No Tax Due Internal Refu…" at bounding box center [618, 206] width 188 height 19
select select "PYD"
click at [524, 197] on select "- Select Status Code - Open Due/Unpaid Paid Incomplete No Tax Due Internal Refu…" at bounding box center [618, 206] width 188 height 19
type input "[DATE]"
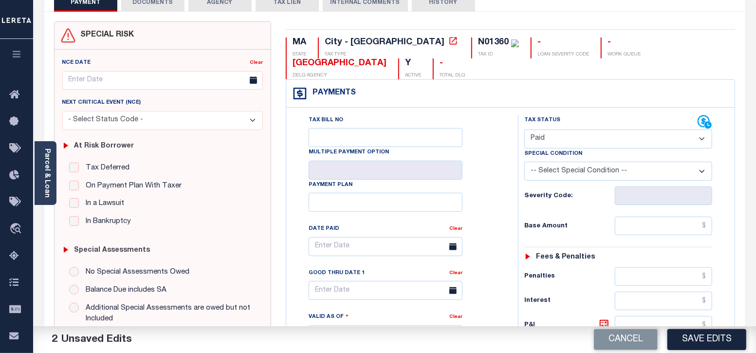
scroll to position [183, 0]
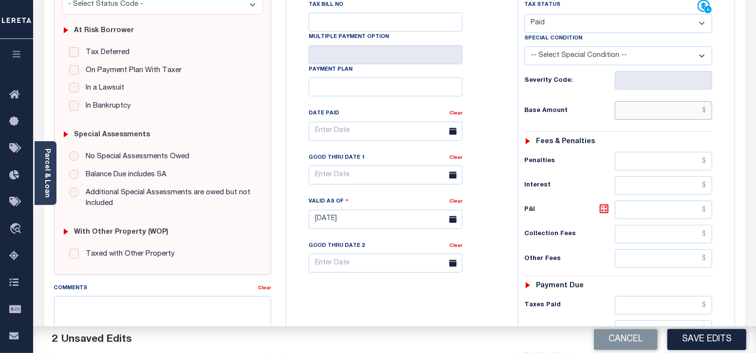
click at [672, 101] on input "text" at bounding box center [663, 110] width 97 height 18
paste input "1,606.54"
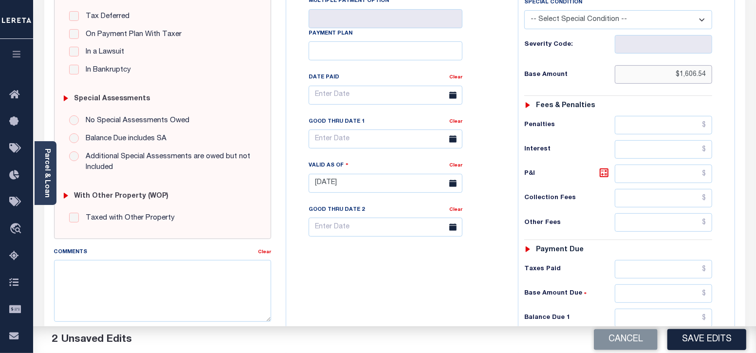
scroll to position [243, 0]
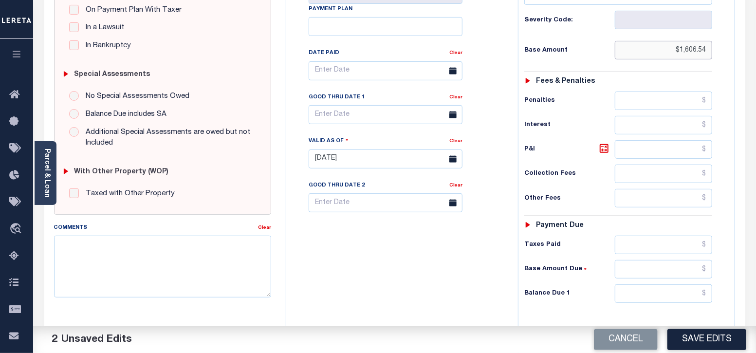
type input "$1,606.54"
click at [664, 284] on input "text" at bounding box center [663, 293] width 97 height 18
type input "$0.00"
click at [703, 340] on button "Save Edits" at bounding box center [706, 339] width 79 height 21
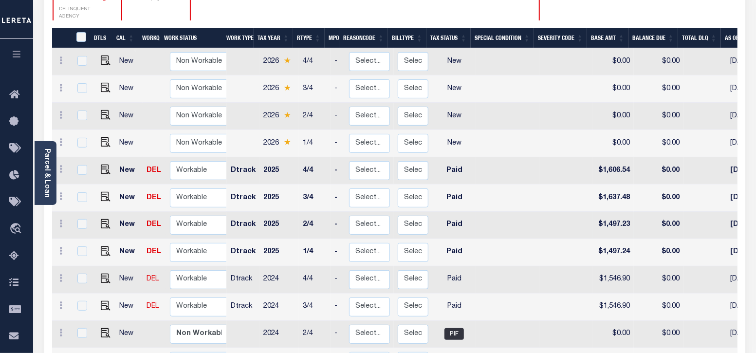
scroll to position [183, 0]
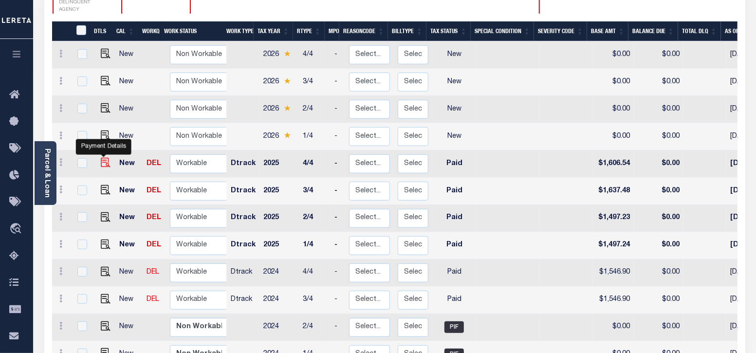
click at [105, 158] on img "" at bounding box center [106, 163] width 10 height 10
checkbox input "true"
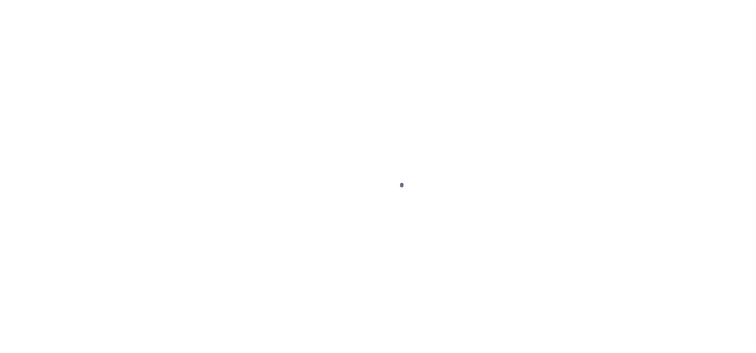
select select "PYD"
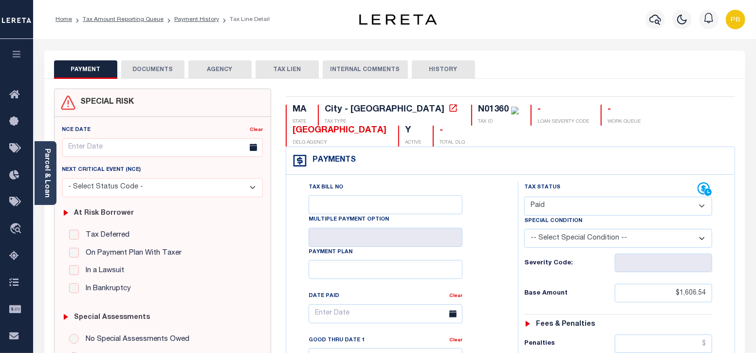
click at [137, 72] on button "DOCUMENTS" at bounding box center [152, 69] width 63 height 18
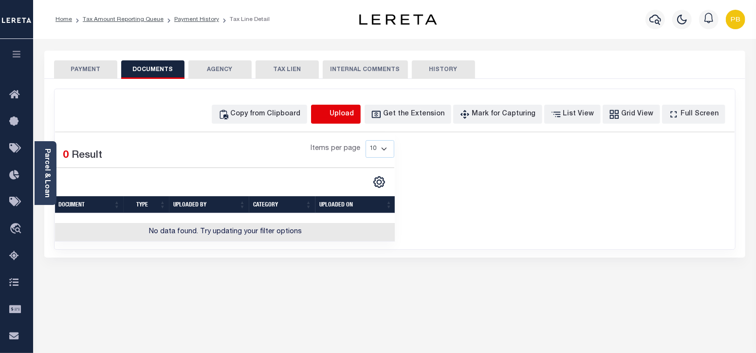
click at [328, 115] on icon "button" at bounding box center [322, 114] width 11 height 11
select select "POP"
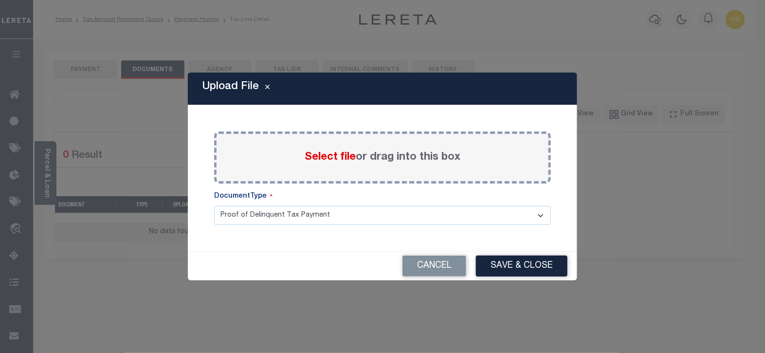
click at [334, 156] on span "Select file" at bounding box center [330, 157] width 51 height 11
click at [0, 0] on input "Select file or drag into this box" at bounding box center [0, 0] width 0 height 0
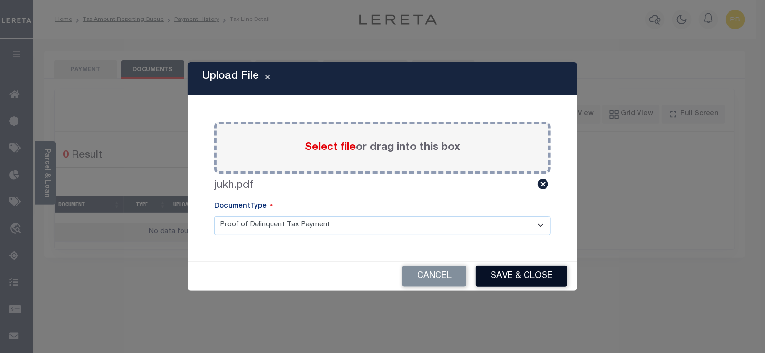
click at [518, 270] on button "Save & Close" at bounding box center [522, 276] width 92 height 21
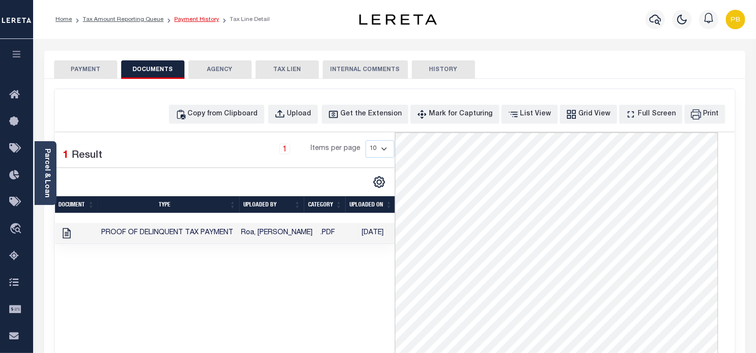
click at [200, 19] on link "Payment History" at bounding box center [196, 20] width 45 height 6
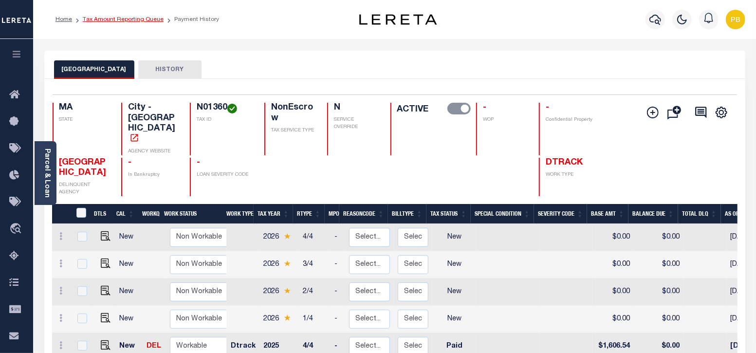
click at [139, 19] on link "Tax Amount Reporting Queue" at bounding box center [123, 20] width 81 height 6
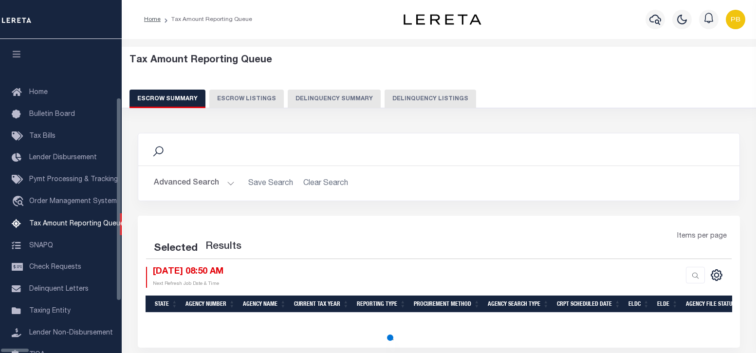
select select "100"
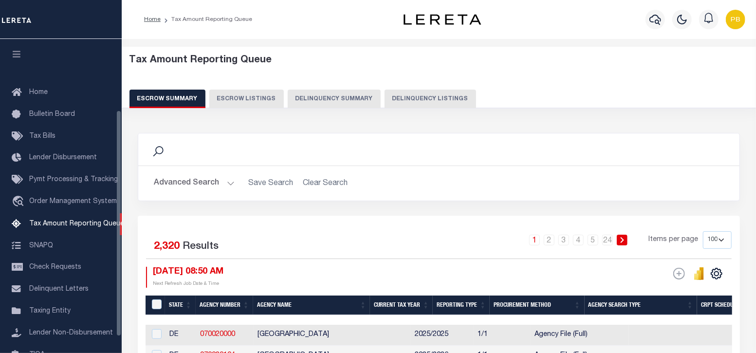
scroll to position [98, 0]
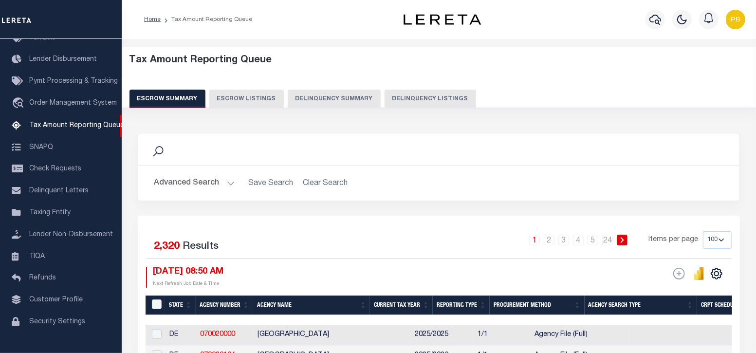
click at [434, 98] on button "Delinquency Listings" at bounding box center [431, 99] width 92 height 18
select select "100"
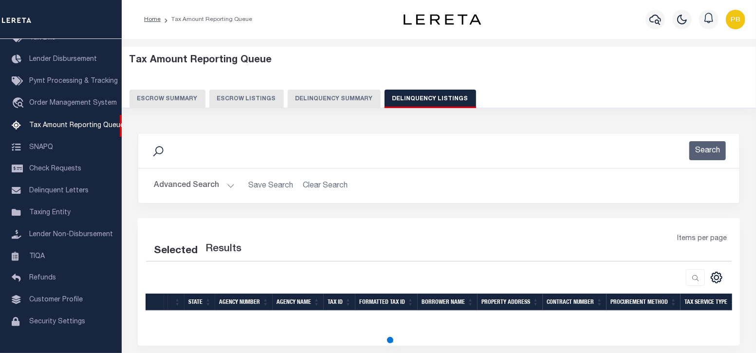
select select "100"
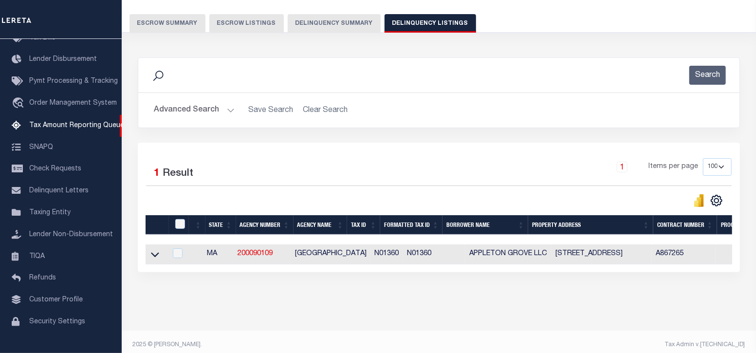
scroll to position [90, 0]
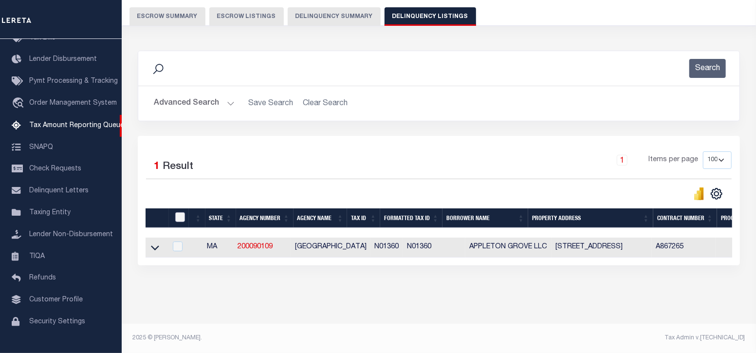
click at [179, 212] on input "checkbox" at bounding box center [180, 217] width 10 height 10
checkbox input "true"
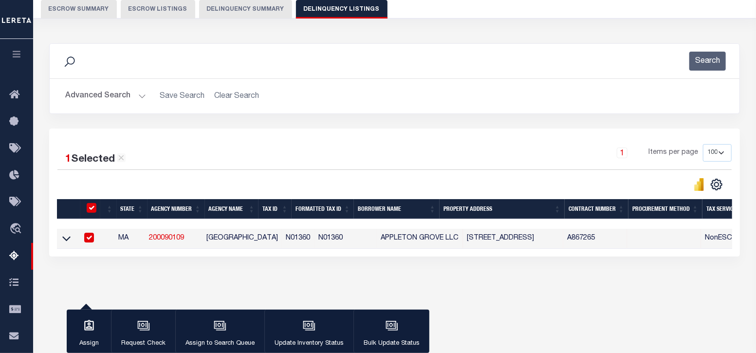
scroll to position [88, 0]
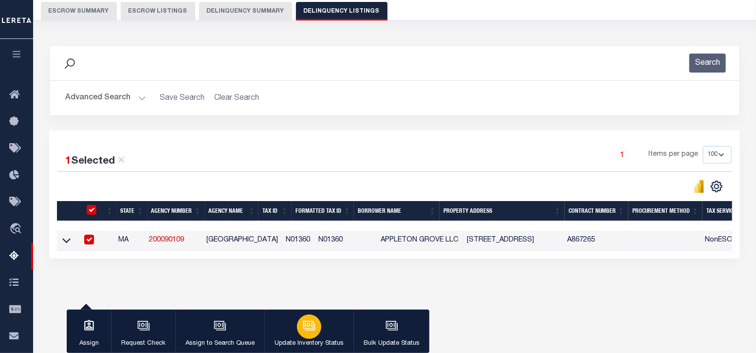
click at [313, 335] on div "button" at bounding box center [309, 326] width 24 height 24
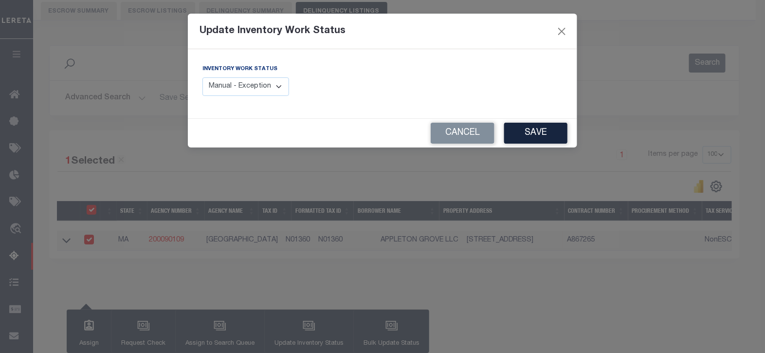
click at [246, 88] on select "Manual - Exception Pended - Awaiting Search Late Add Exception Completed" at bounding box center [246, 86] width 87 height 19
select select "4"
click at [203, 77] on select "Manual - Exception Pended - Awaiting Search Late Add Exception Completed" at bounding box center [246, 86] width 87 height 19
click at [542, 134] on button "Save" at bounding box center [535, 133] width 63 height 21
